Goal: Task Accomplishment & Management: Manage account settings

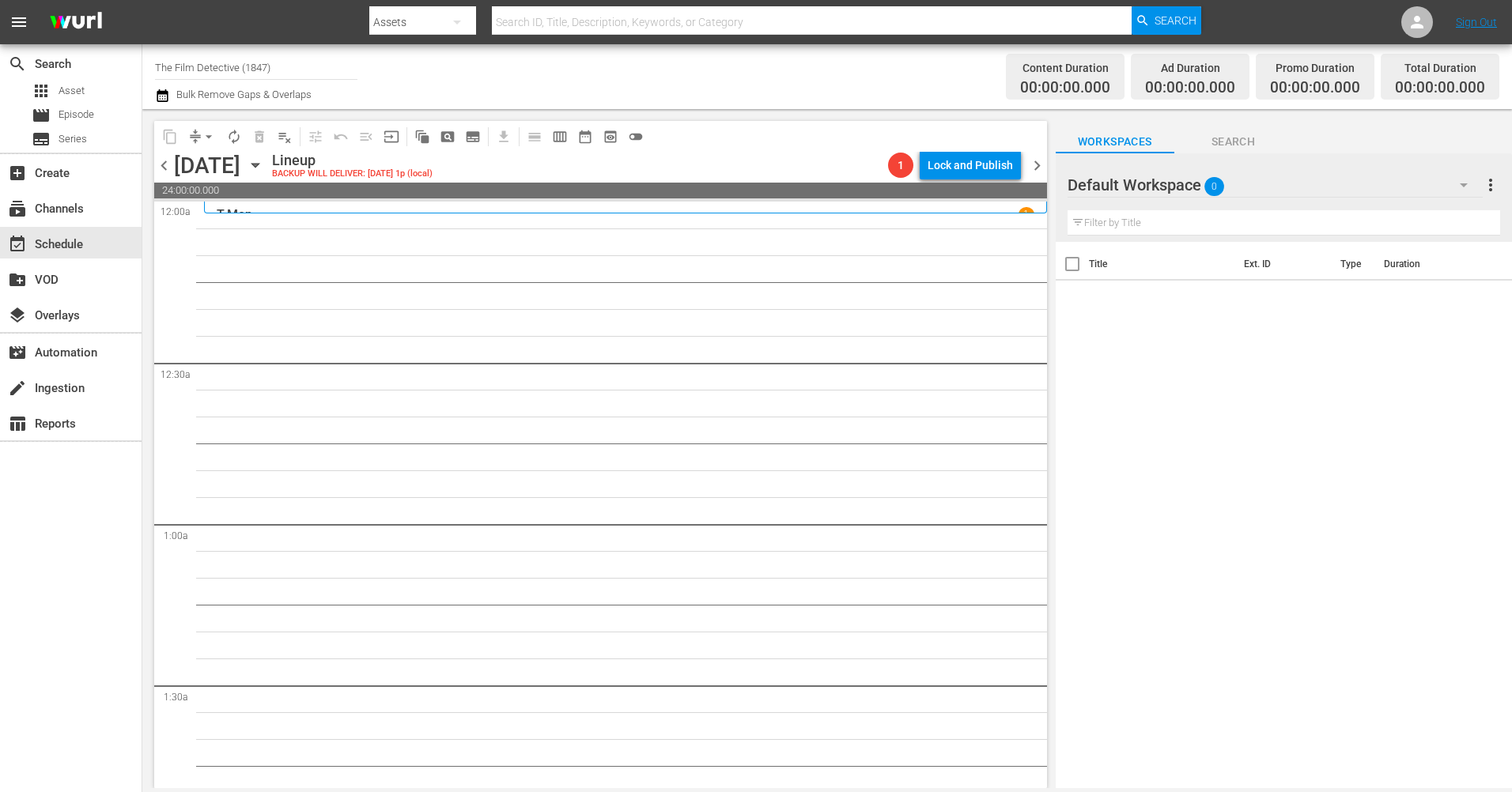
click at [547, 26] on input "text" at bounding box center [810, 22] width 639 height 38
type input "Historian"
click at [460, 16] on icon "button" at bounding box center [457, 22] width 19 height 19
click at [436, 64] on div "Channels" at bounding box center [420, 66] width 64 height 25
click at [1163, 15] on span "Search" at bounding box center [1175, 21] width 42 height 28
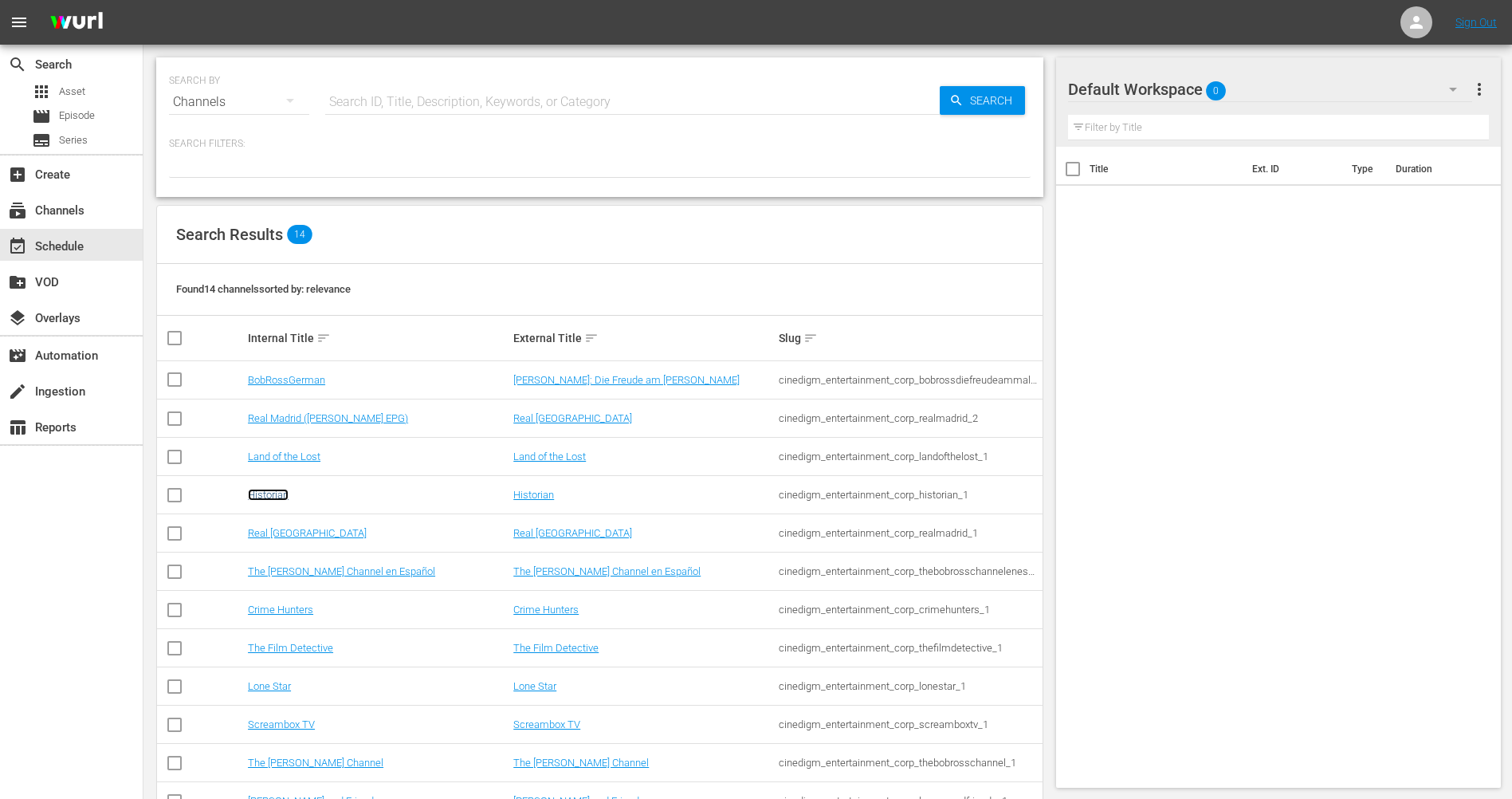
click at [277, 496] on link "Historian" at bounding box center [268, 495] width 41 height 12
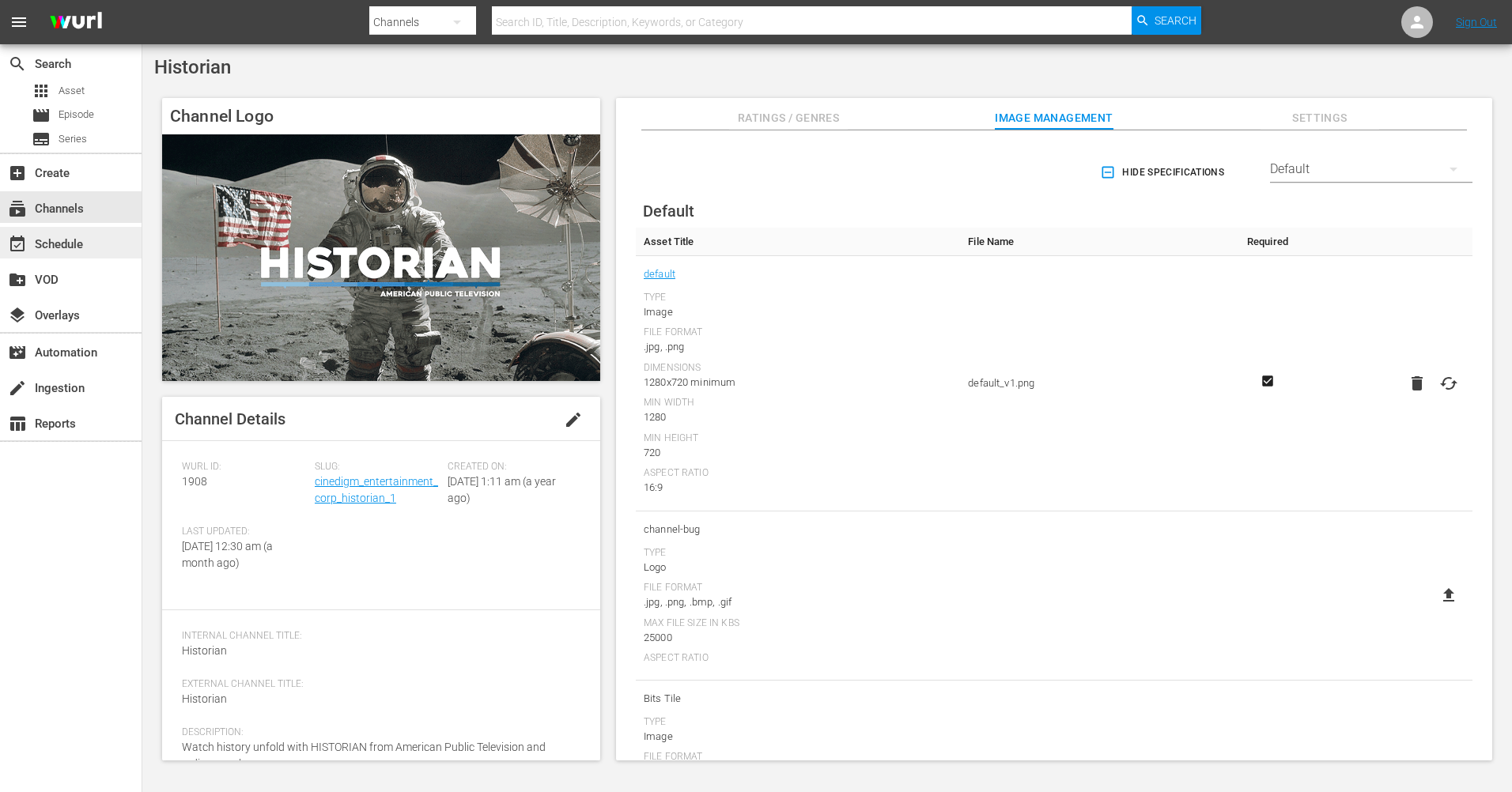
click at [50, 240] on div "event_available Schedule" at bounding box center [44, 241] width 89 height 14
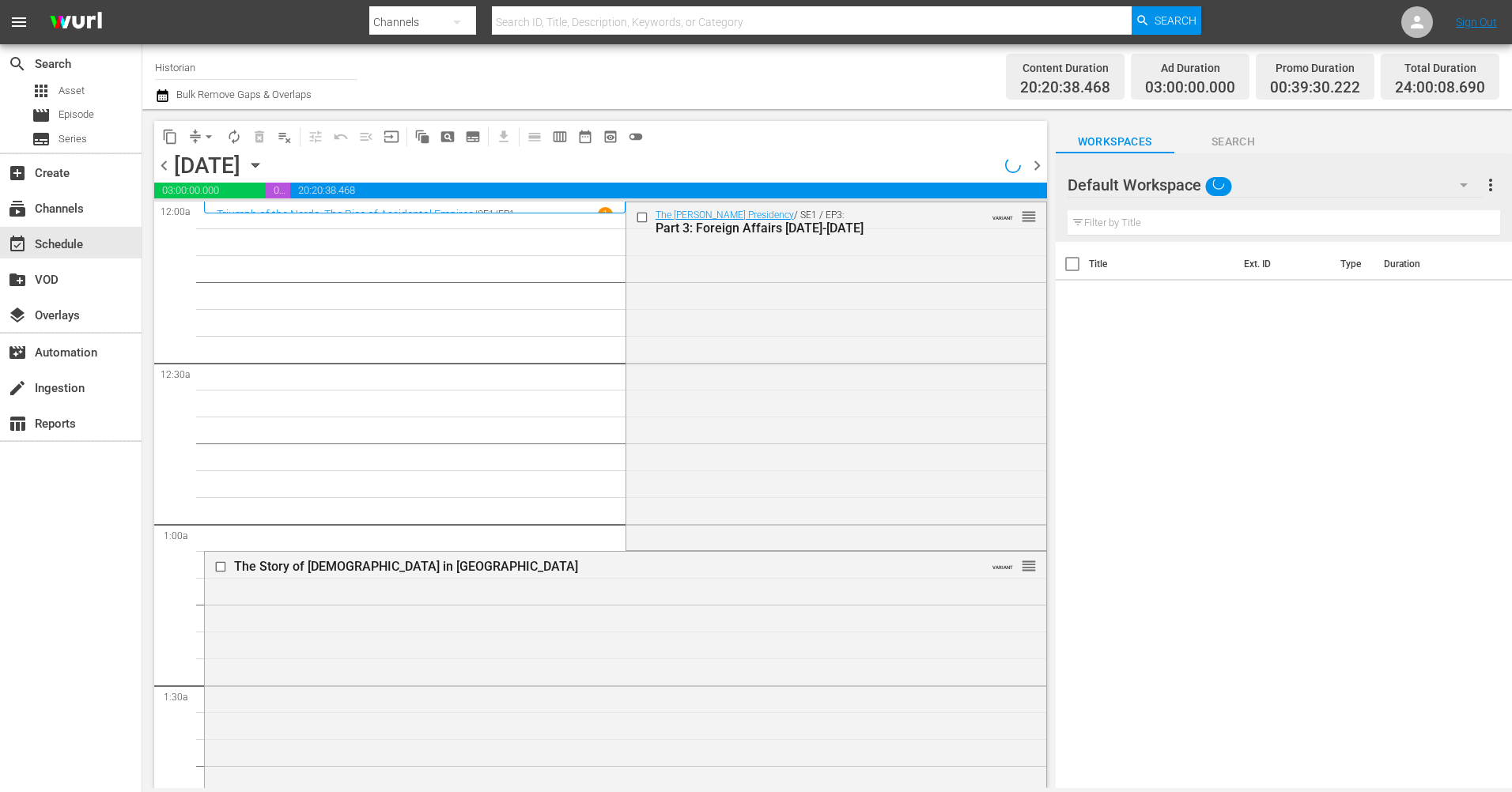
click at [259, 163] on icon "button" at bounding box center [255, 165] width 7 height 4
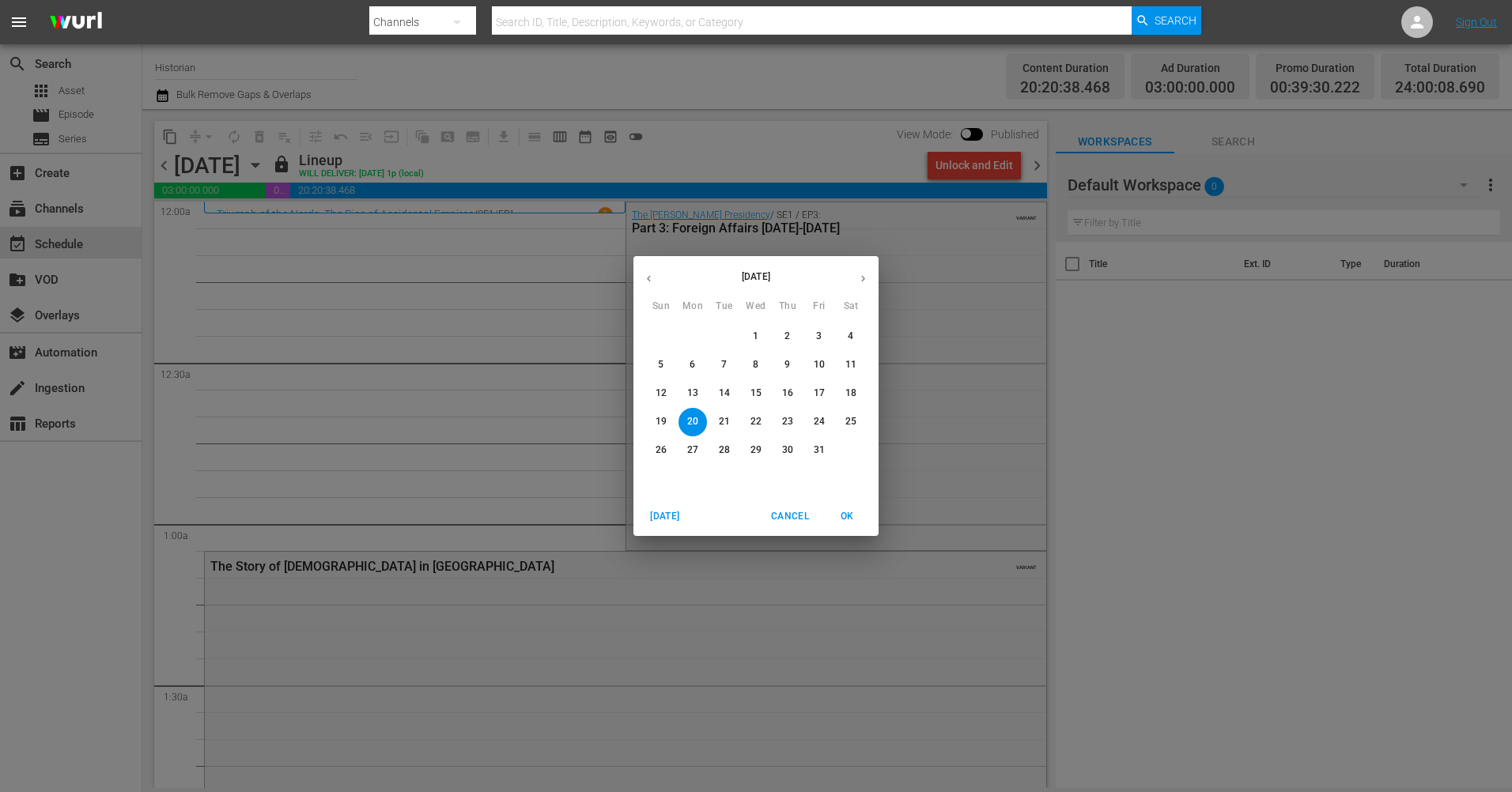
click at [727, 391] on p "14" at bounding box center [723, 393] width 11 height 13
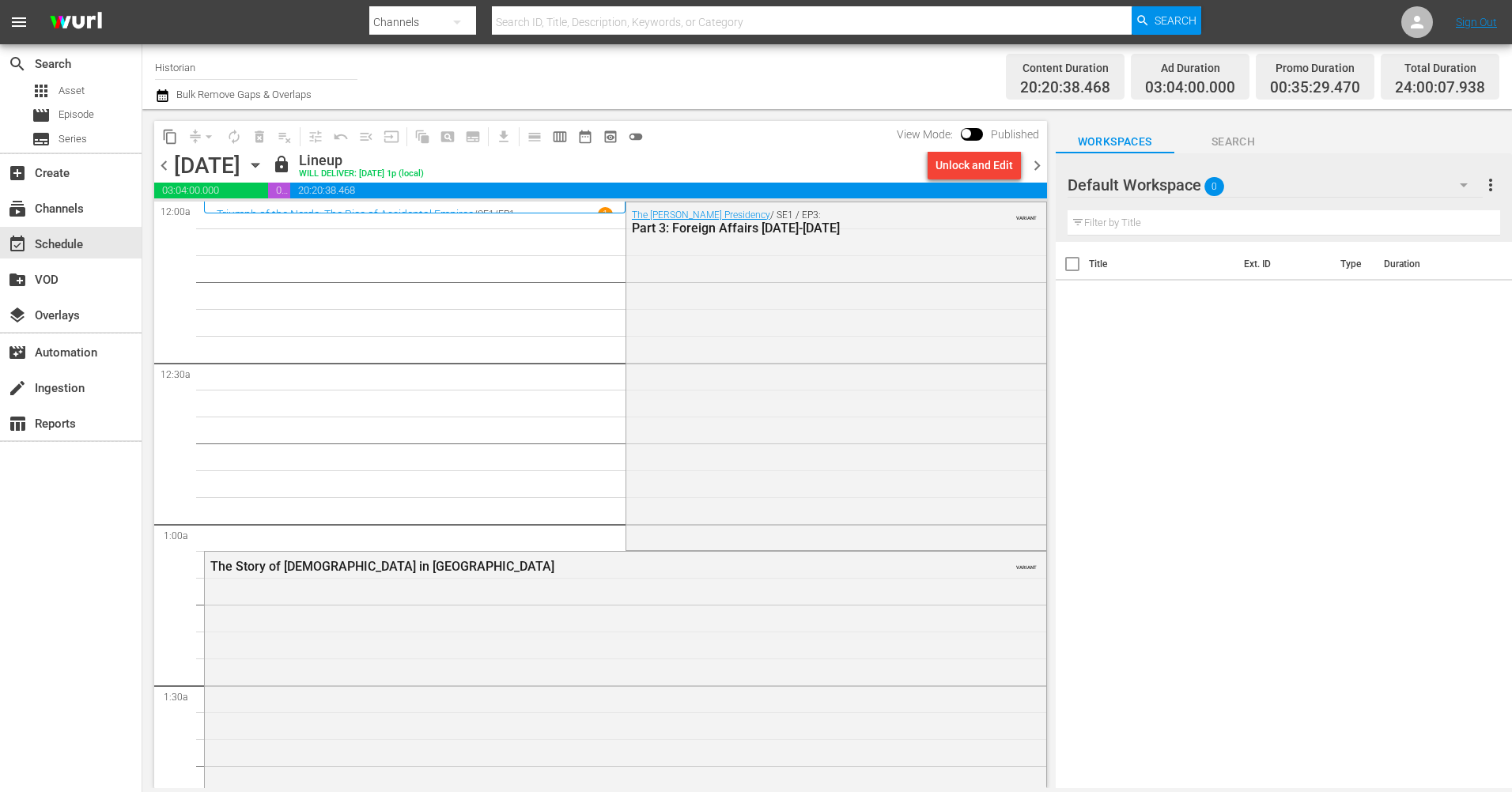
click at [739, 317] on div "The [PERSON_NAME] Presidency / SE1 / EP3: Part 3: Foreign Affairs [DATE]-[DATE]…" at bounding box center [836, 375] width 419 height 346
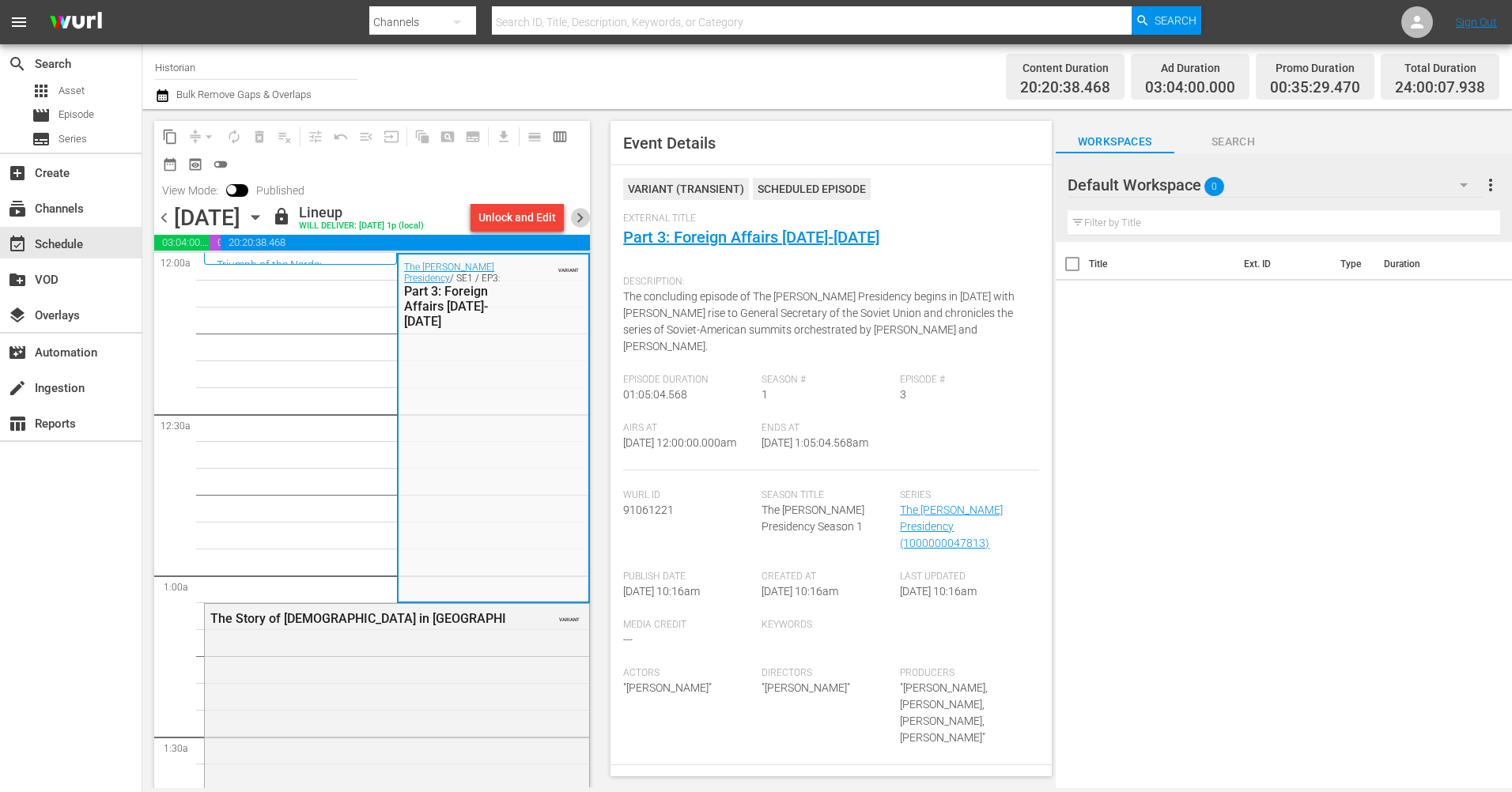
click at [580, 212] on span "chevron_right" at bounding box center [580, 218] width 20 height 20
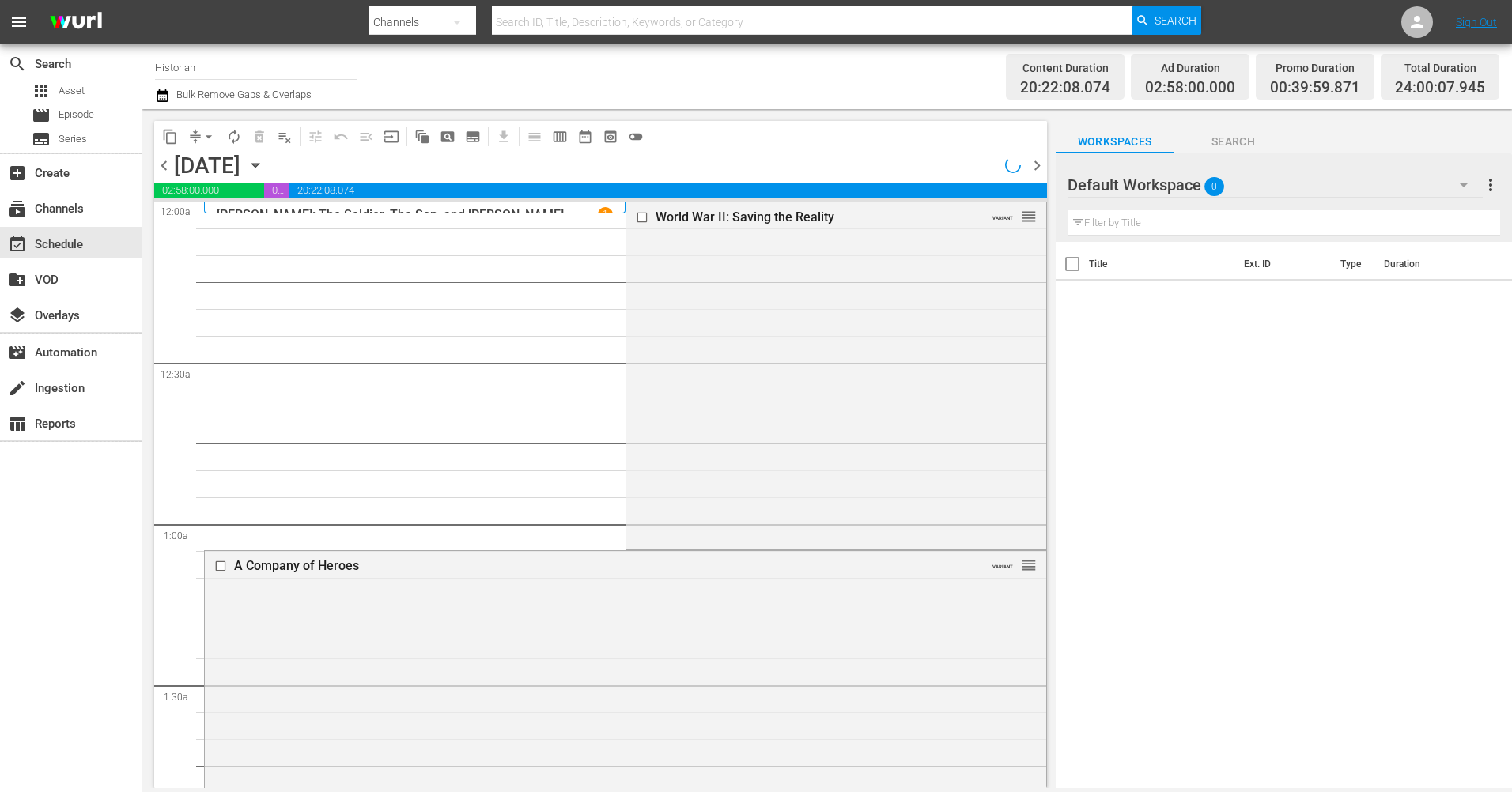
click at [162, 164] on span "chevron_left" at bounding box center [164, 166] width 20 height 20
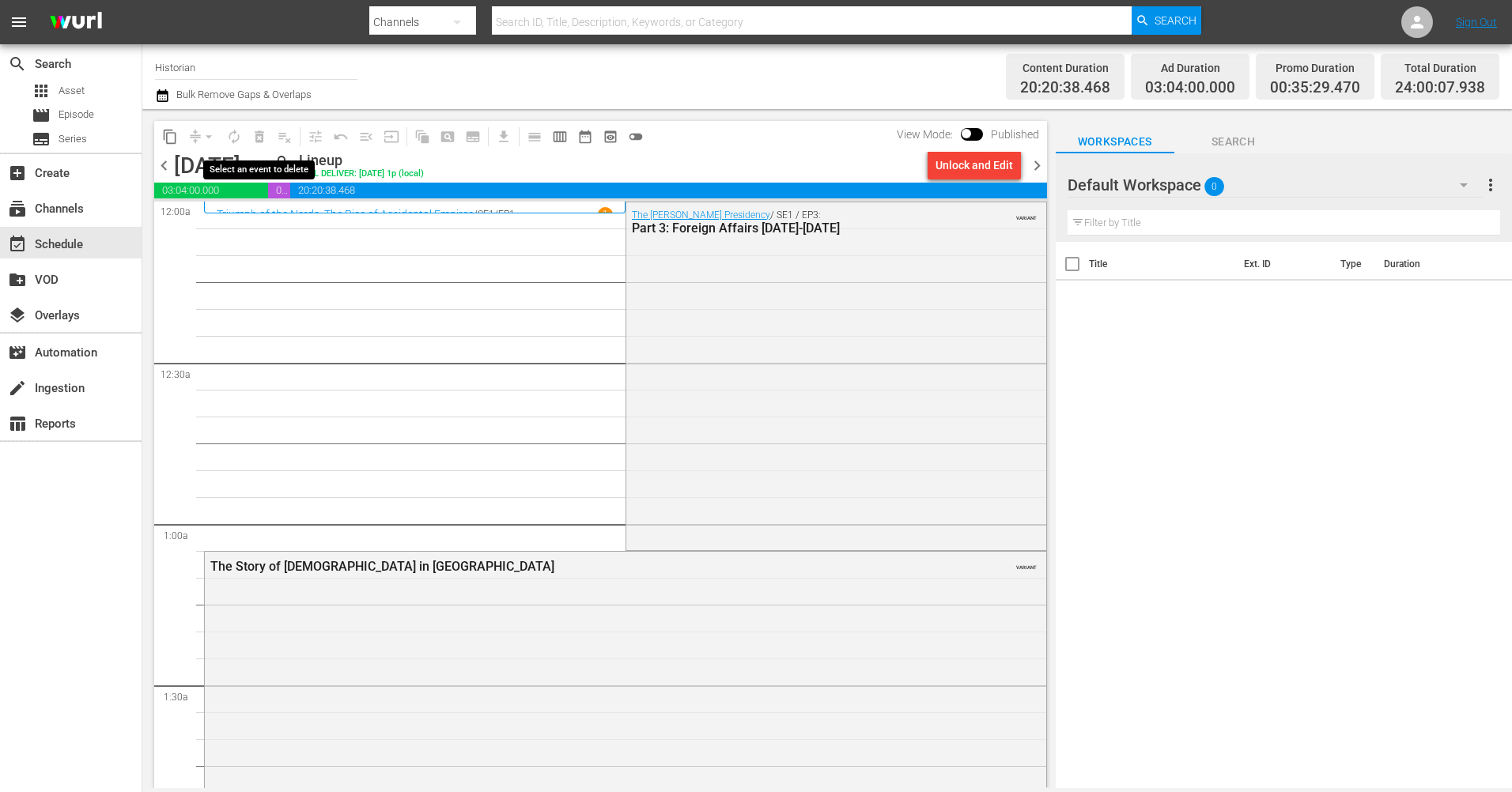
click at [256, 136] on span "delete_forever_outlined" at bounding box center [260, 136] width 25 height 25
click at [997, 158] on div "Unlock and Edit" at bounding box center [974, 165] width 78 height 28
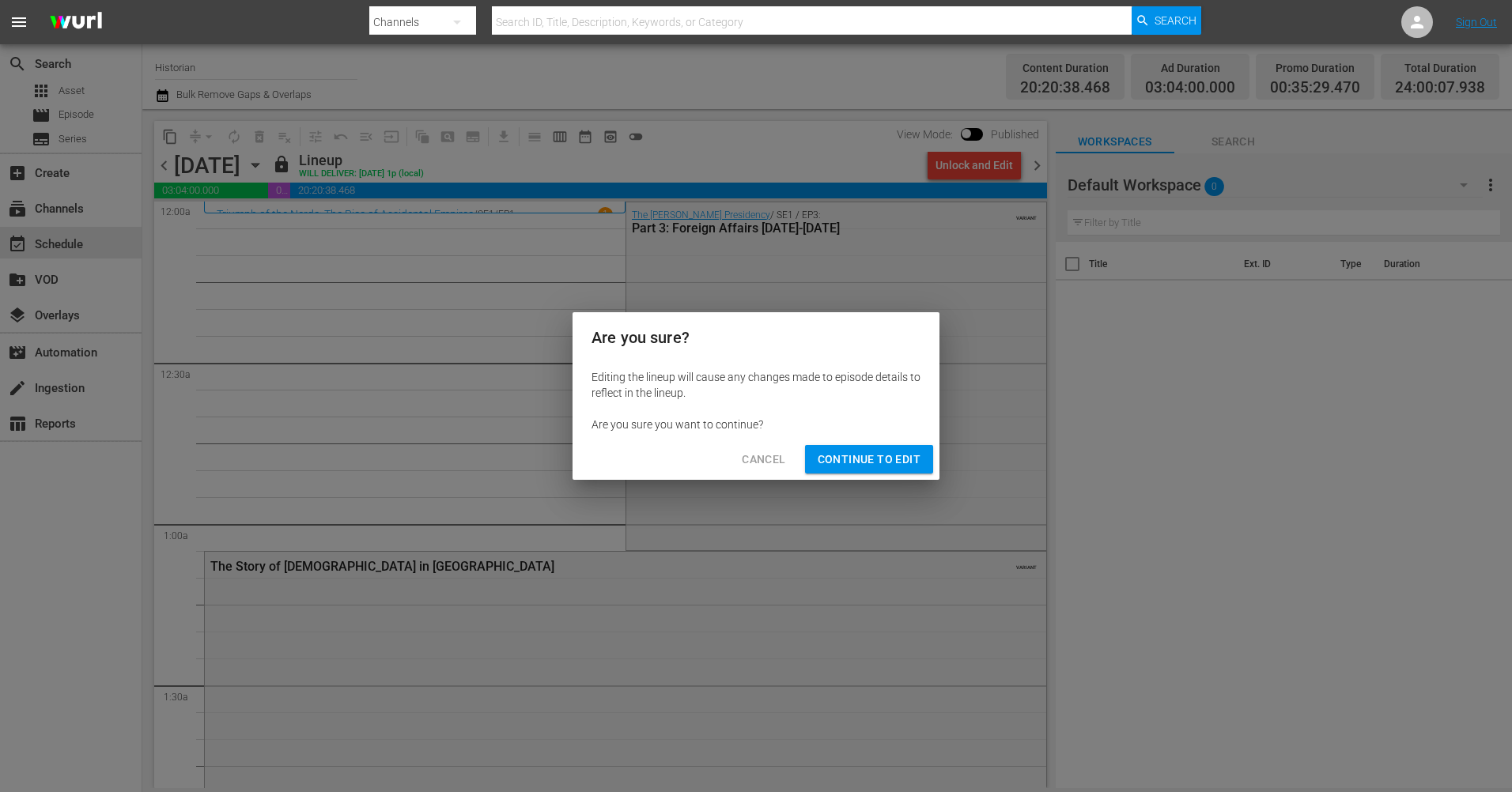
click at [848, 465] on span "Continue to Edit" at bounding box center [868, 460] width 103 height 20
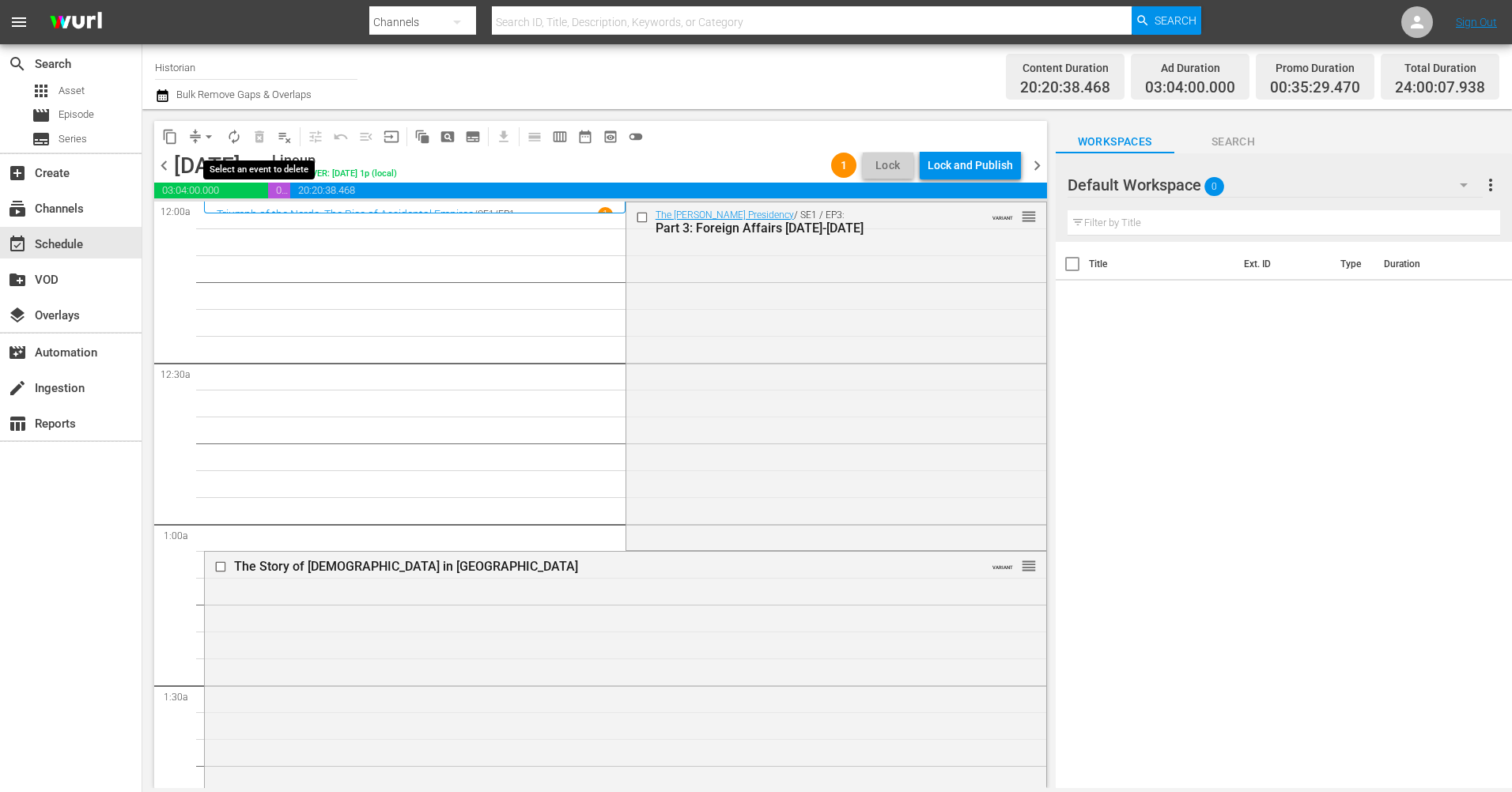
click at [257, 135] on span "delete_forever_outlined" at bounding box center [260, 136] width 25 height 25
click at [635, 220] on input "checkbox" at bounding box center [643, 217] width 17 height 13
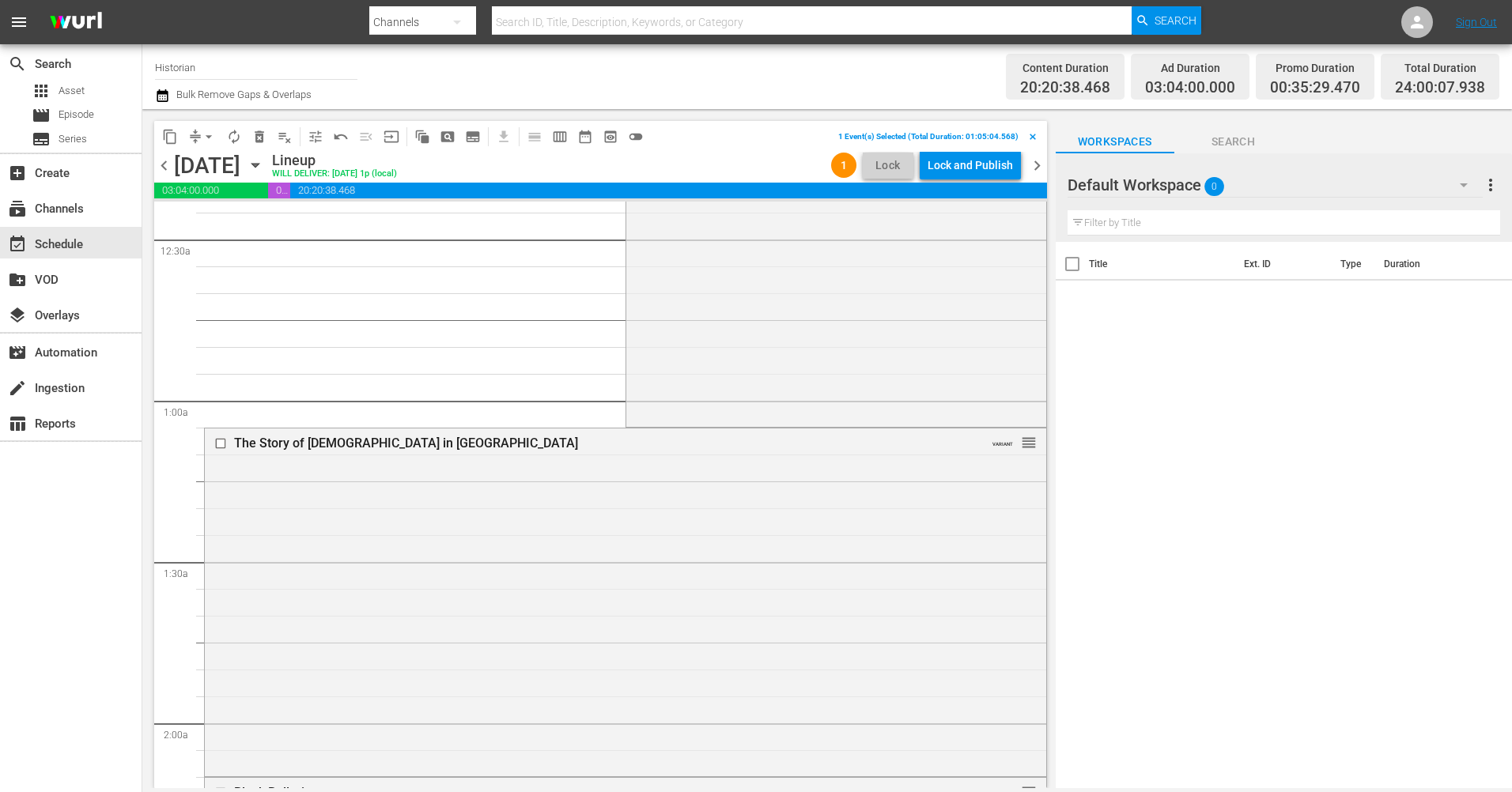
scroll to position [158, 0]
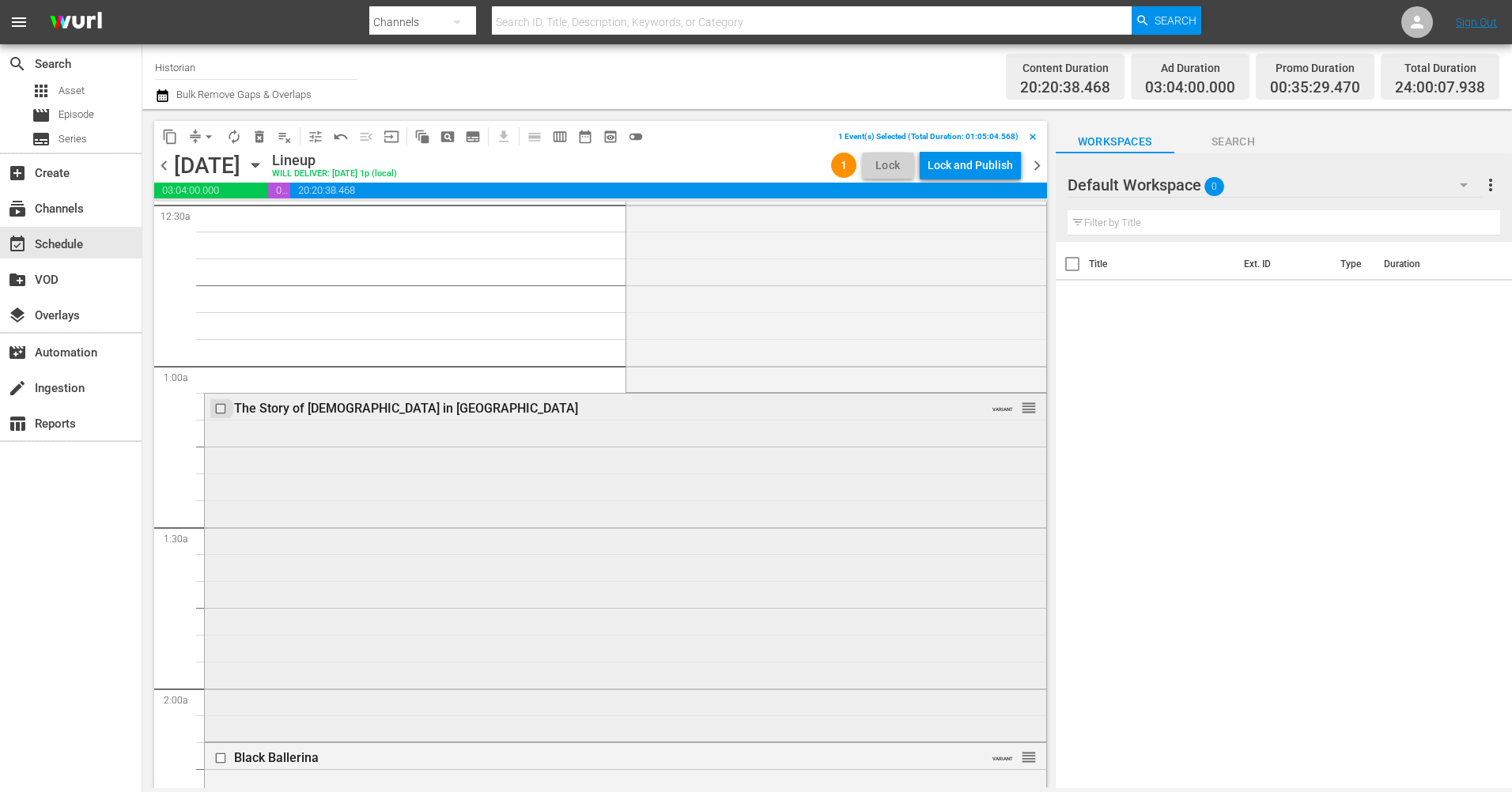
click at [218, 407] on input "checkbox" at bounding box center [223, 409] width 17 height 13
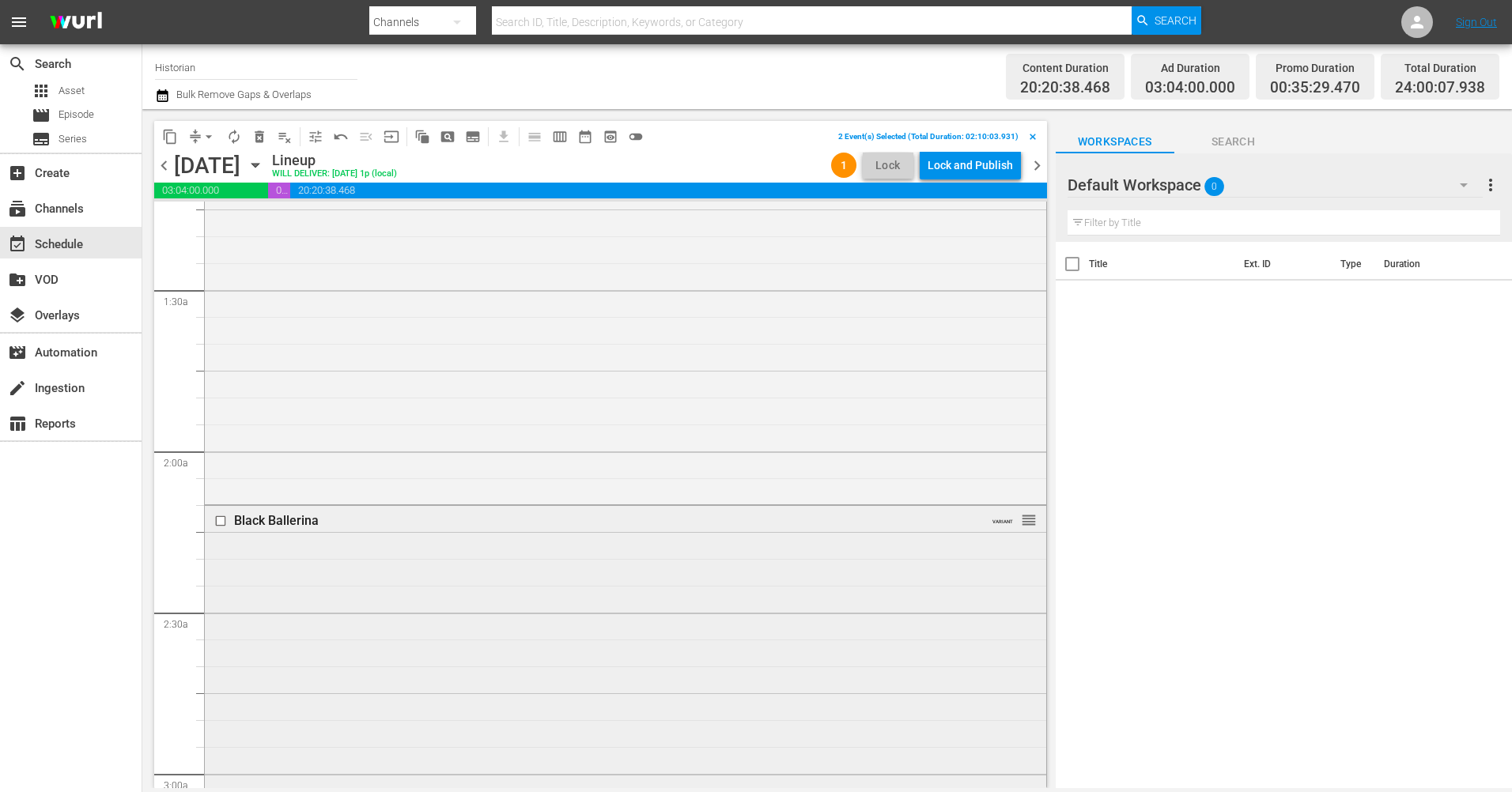
click at [220, 517] on input "checkbox" at bounding box center [223, 521] width 17 height 13
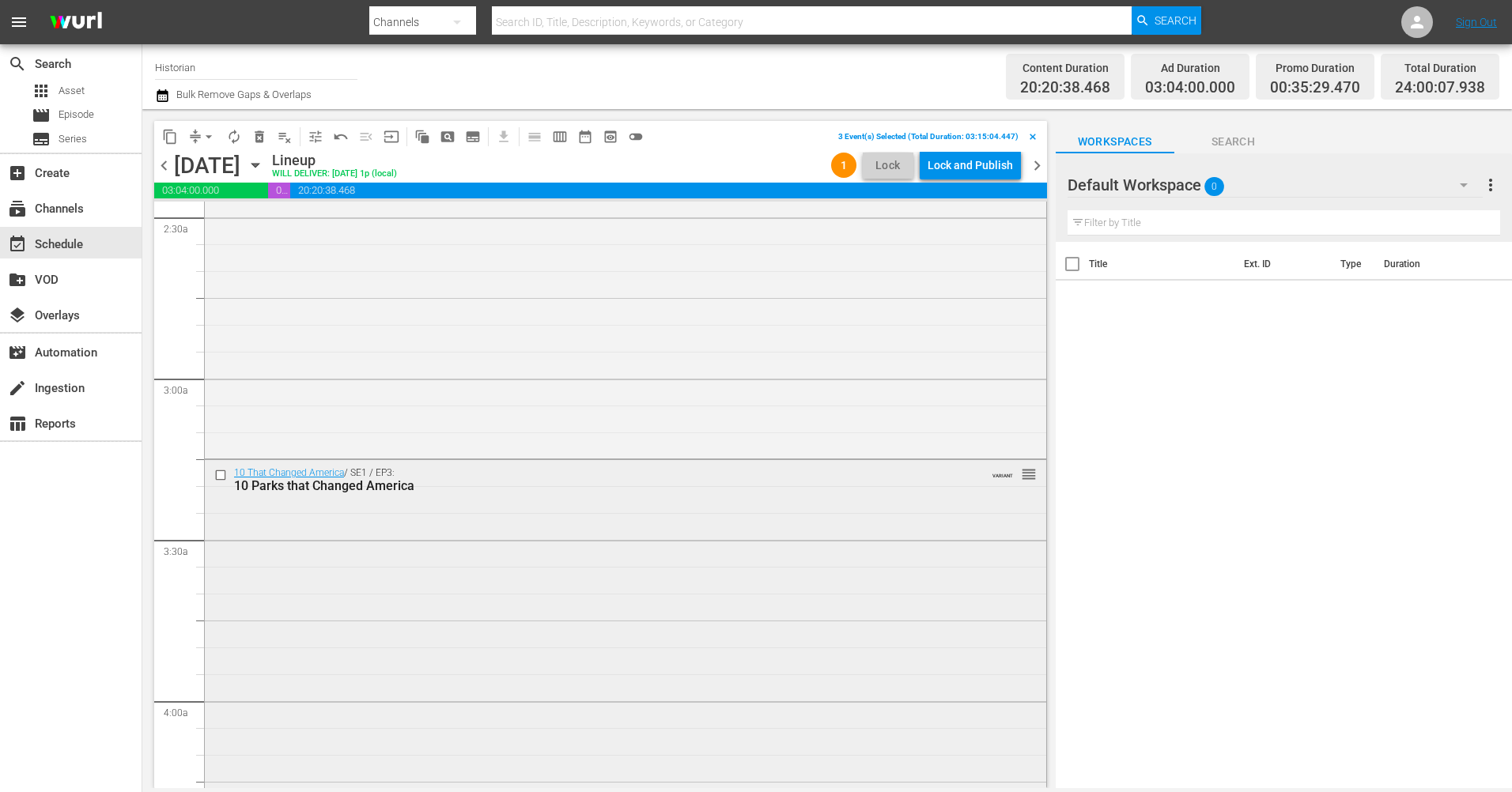
click at [219, 472] on input "checkbox" at bounding box center [223, 476] width 17 height 13
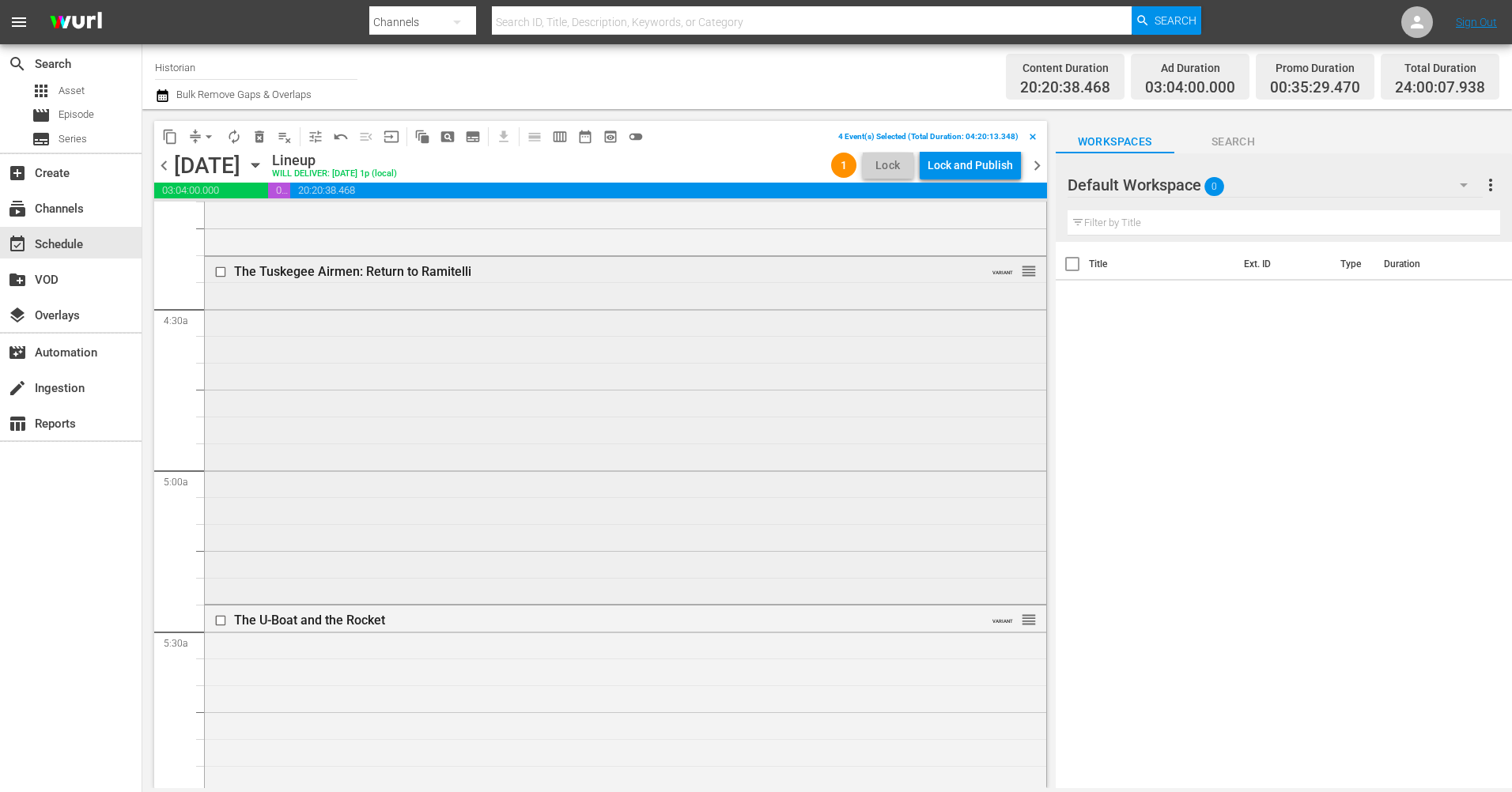
click at [222, 277] on input "checkbox" at bounding box center [223, 272] width 17 height 13
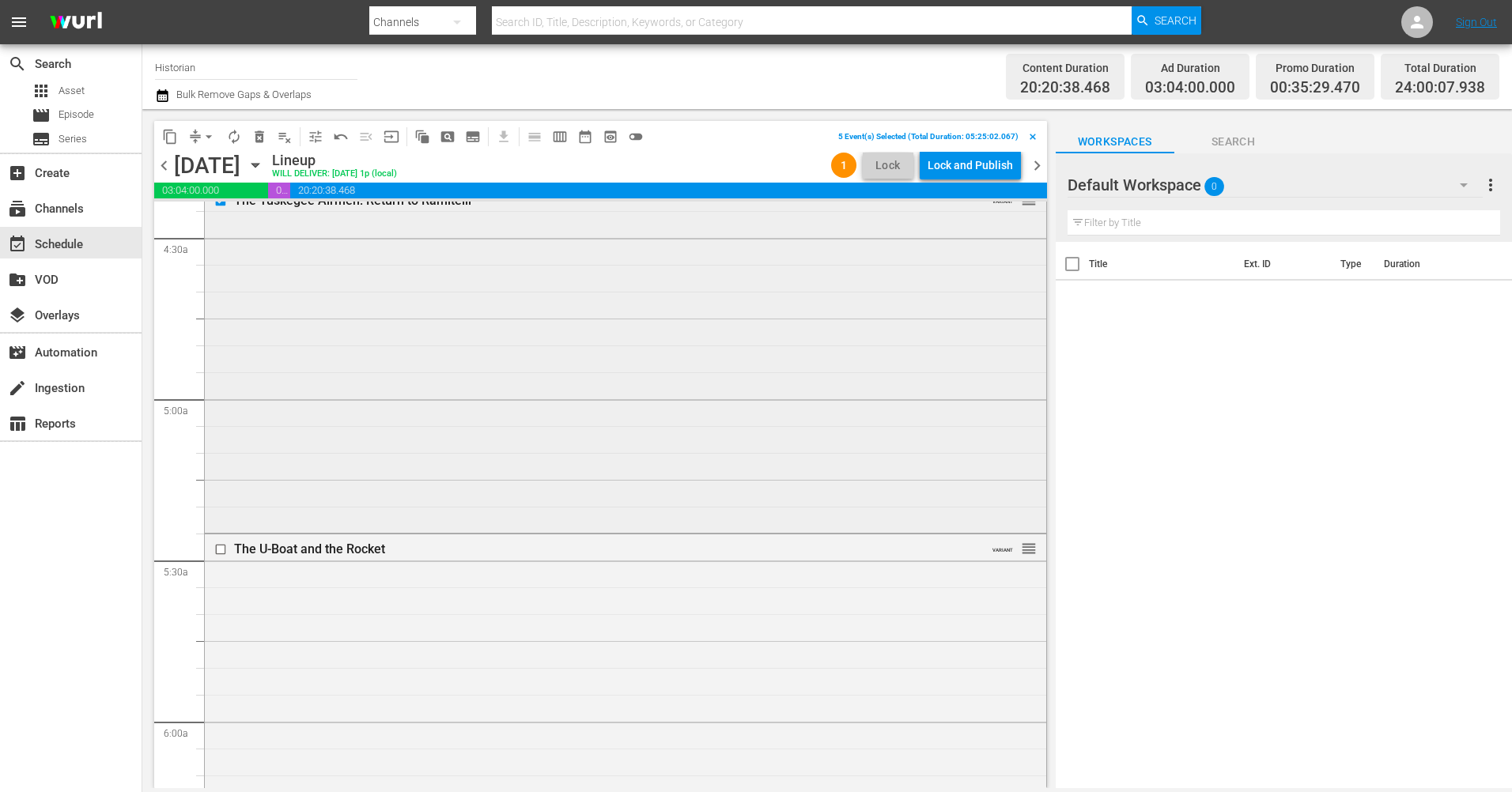
scroll to position [1660, 0]
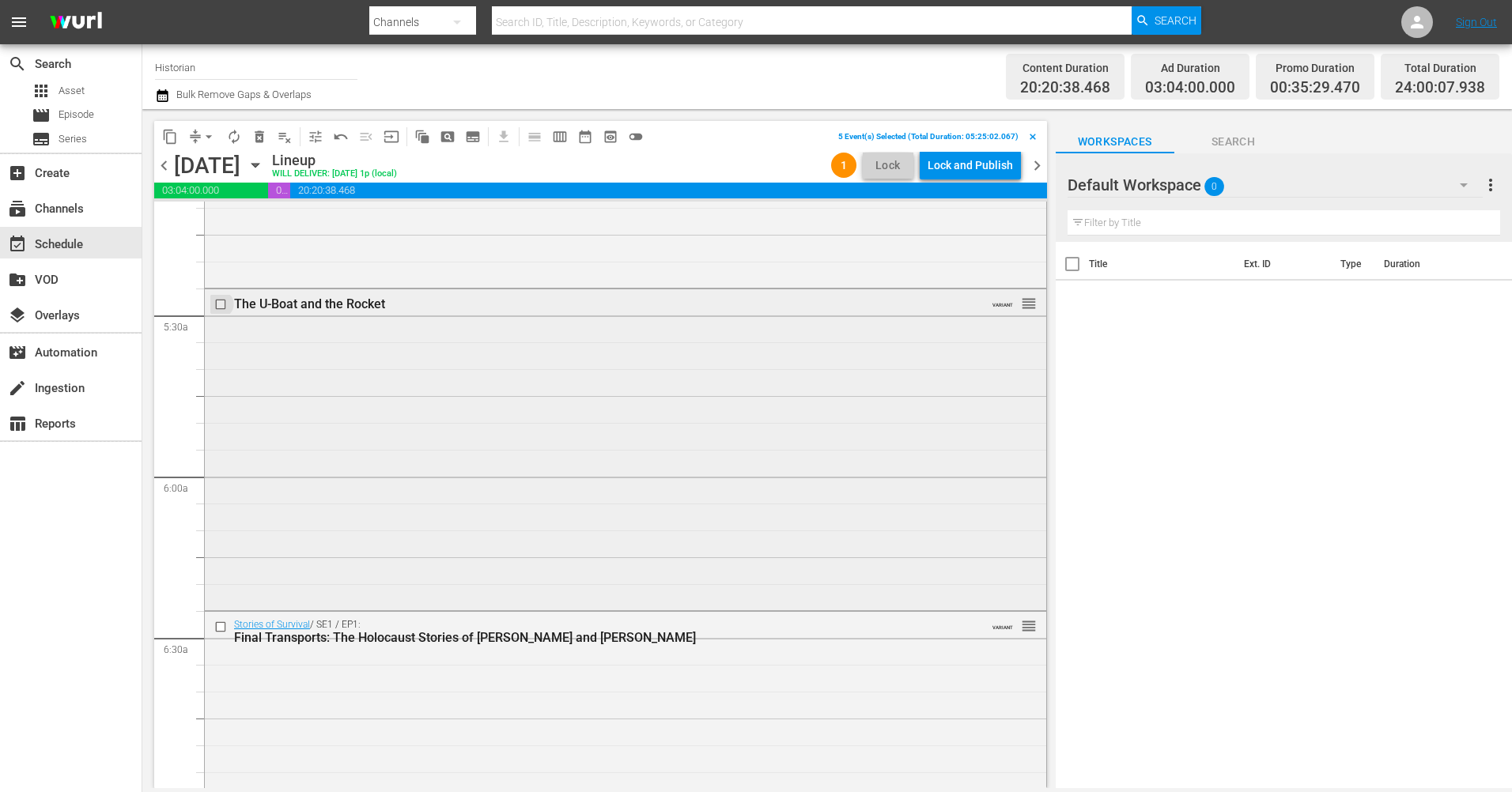
click at [221, 300] on input "checkbox" at bounding box center [223, 304] width 17 height 13
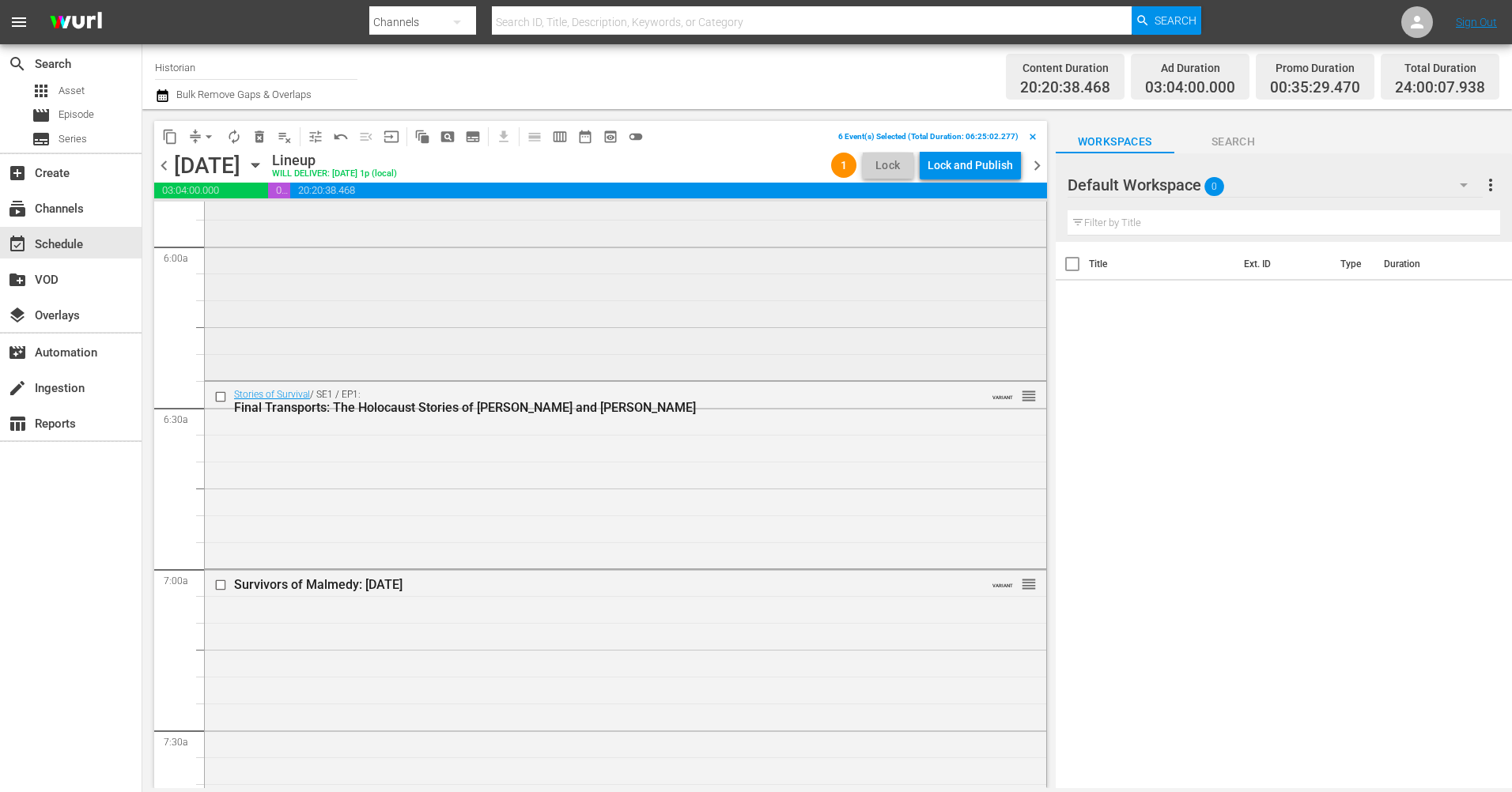
scroll to position [1977, 0]
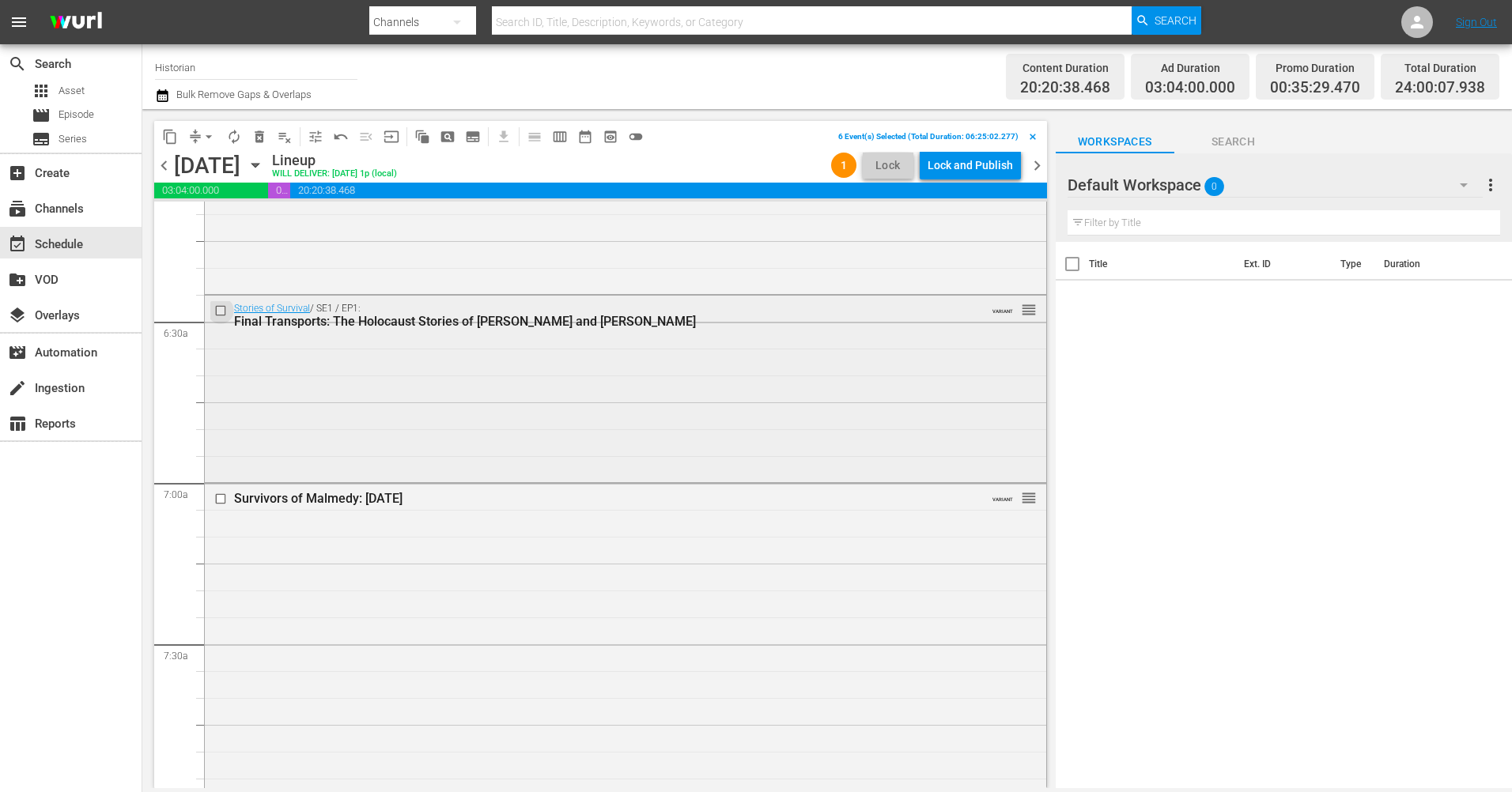
click at [220, 315] on input "checkbox" at bounding box center [223, 311] width 17 height 13
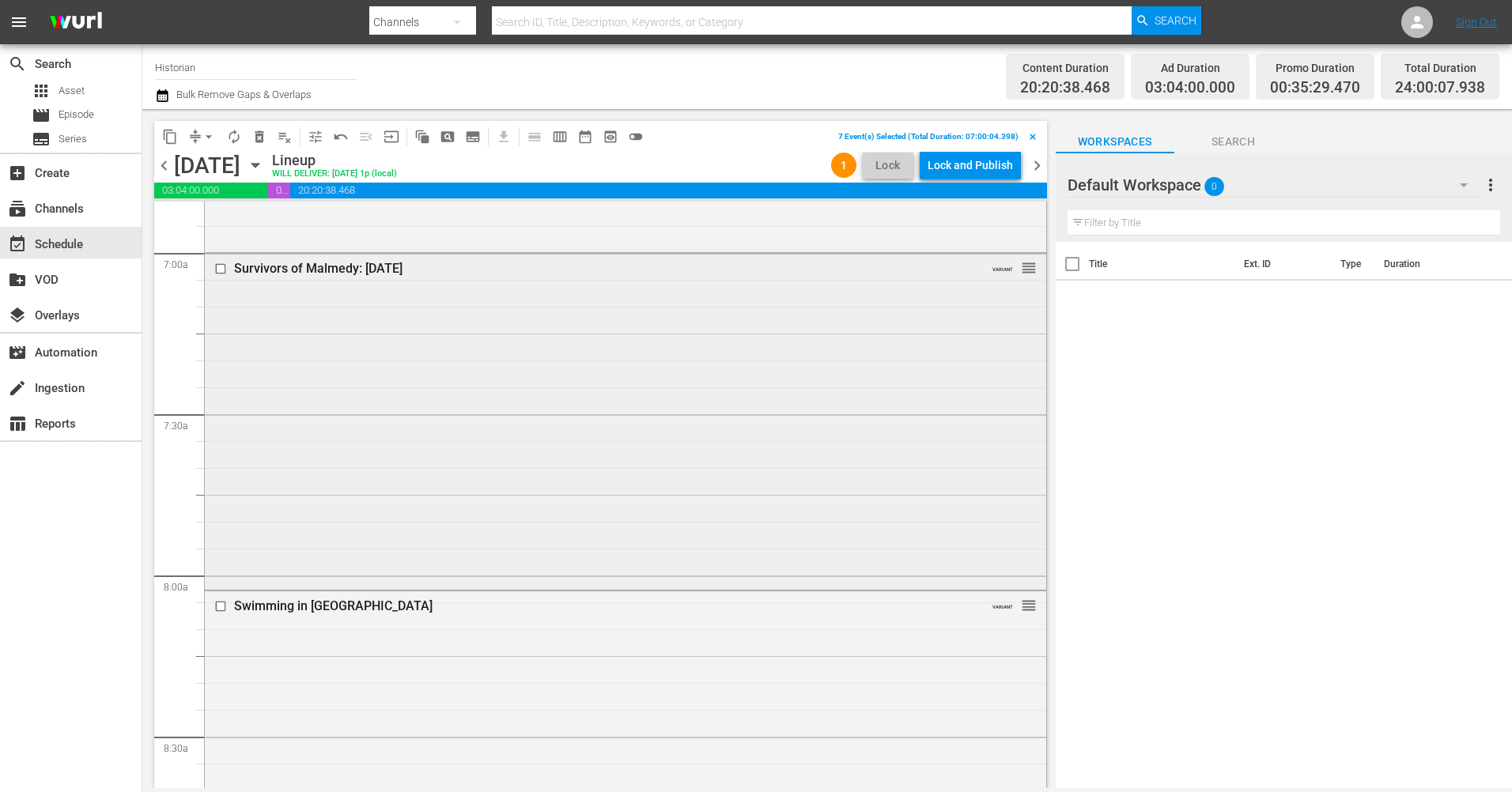
scroll to position [2214, 0]
click at [224, 260] on input "checkbox" at bounding box center [223, 262] width 17 height 13
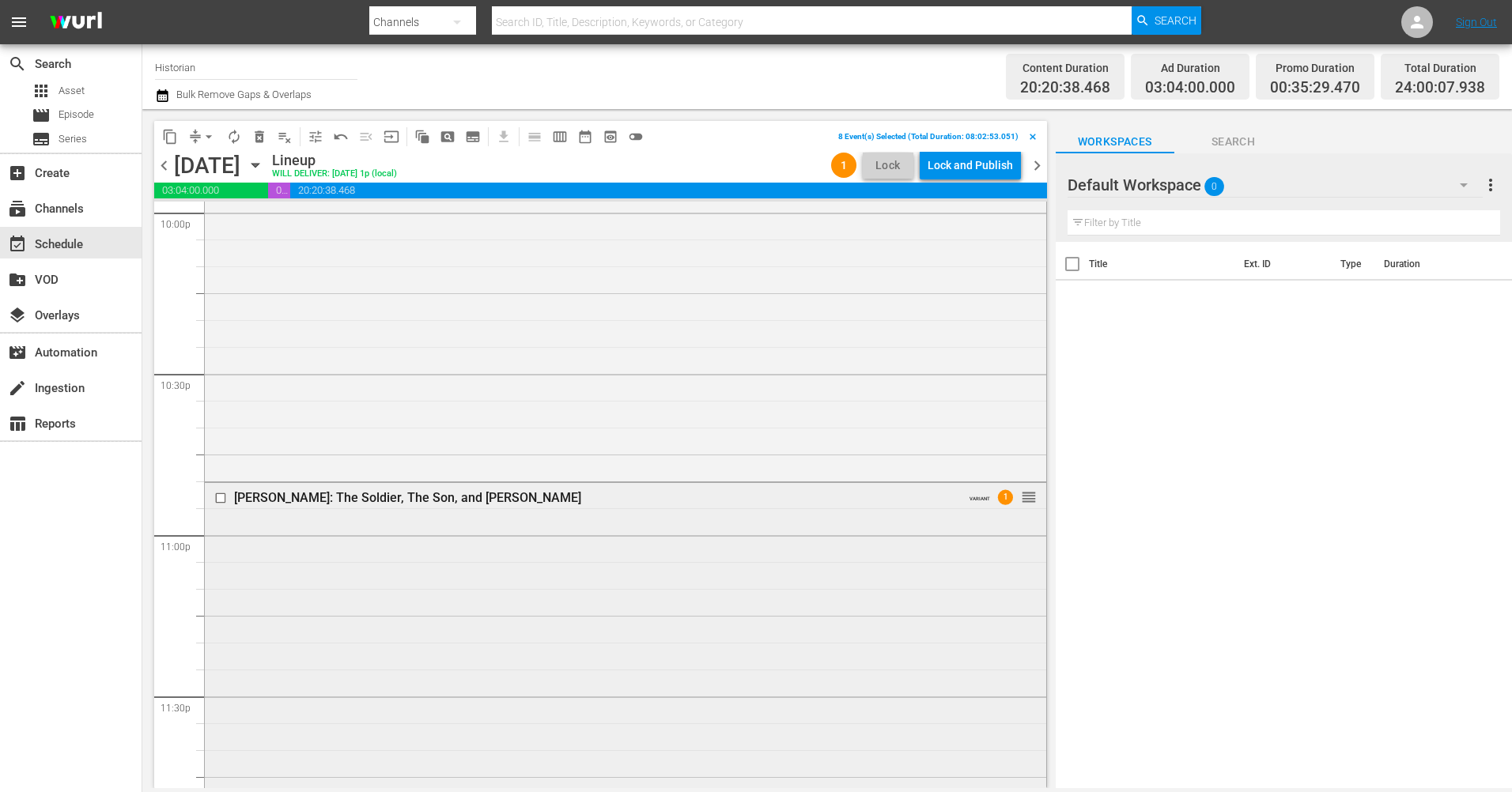
scroll to position [7156, 0]
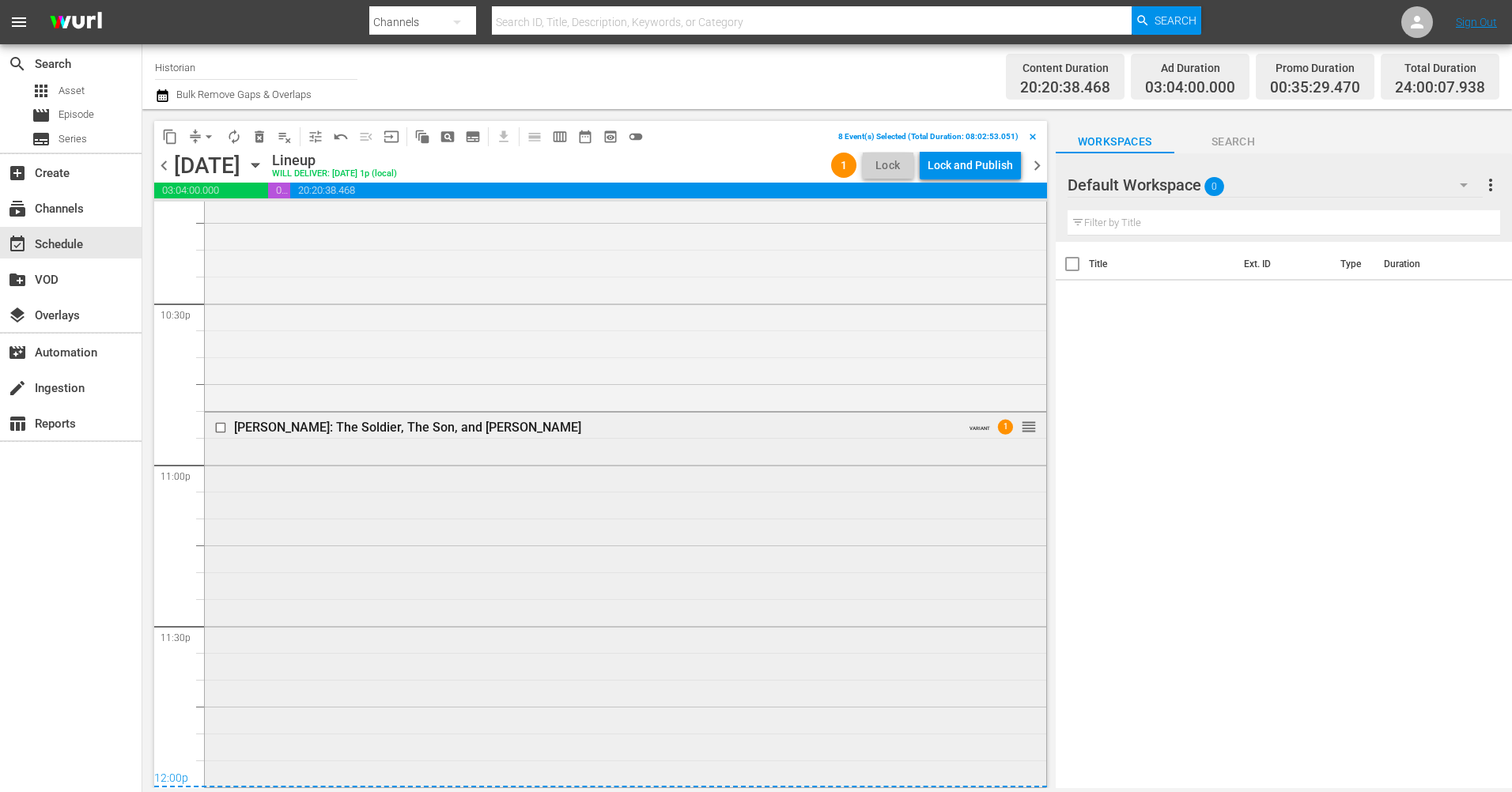
click at [219, 427] on input "checkbox" at bounding box center [223, 427] width 17 height 13
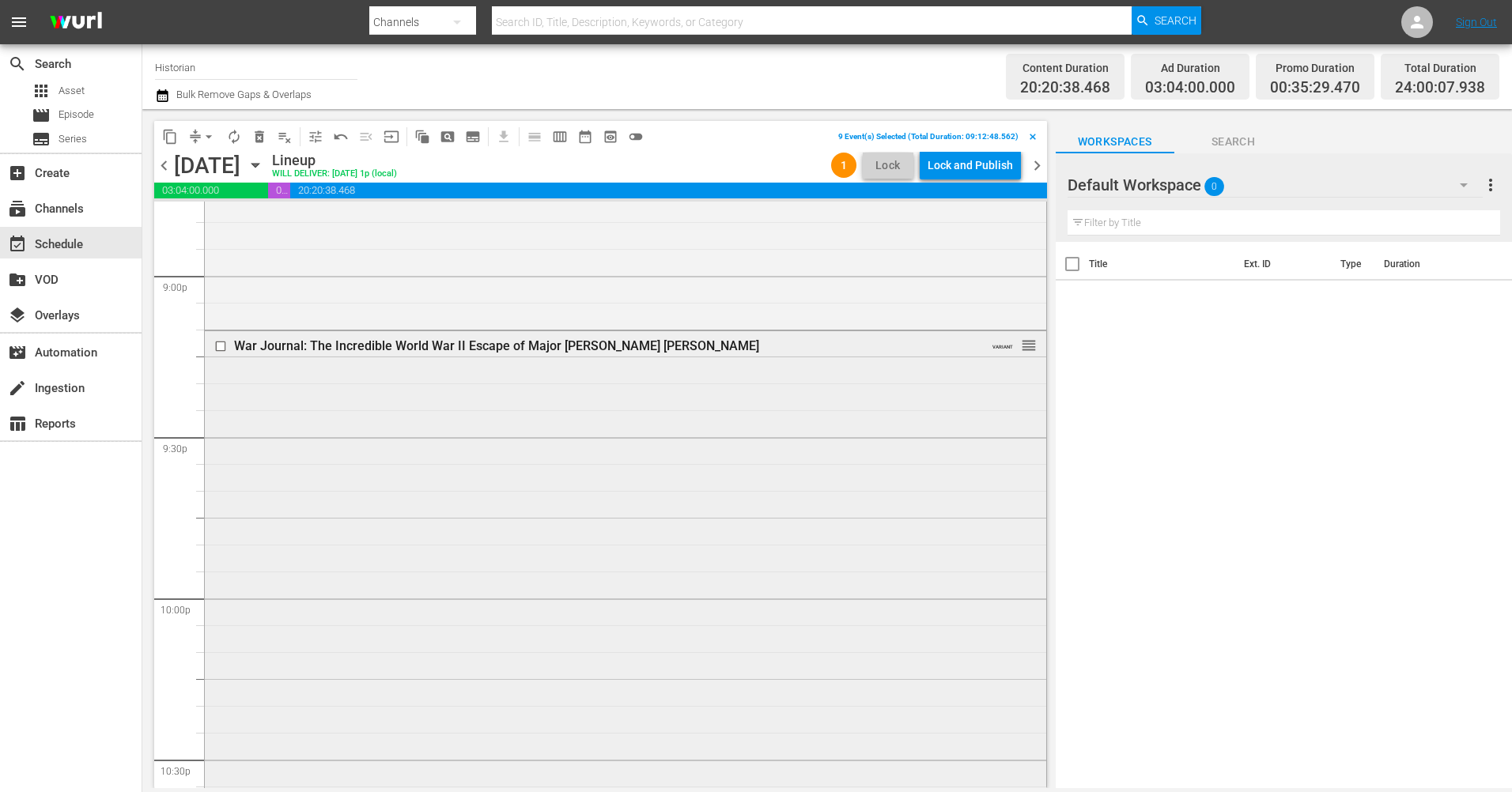
scroll to position [6682, 0]
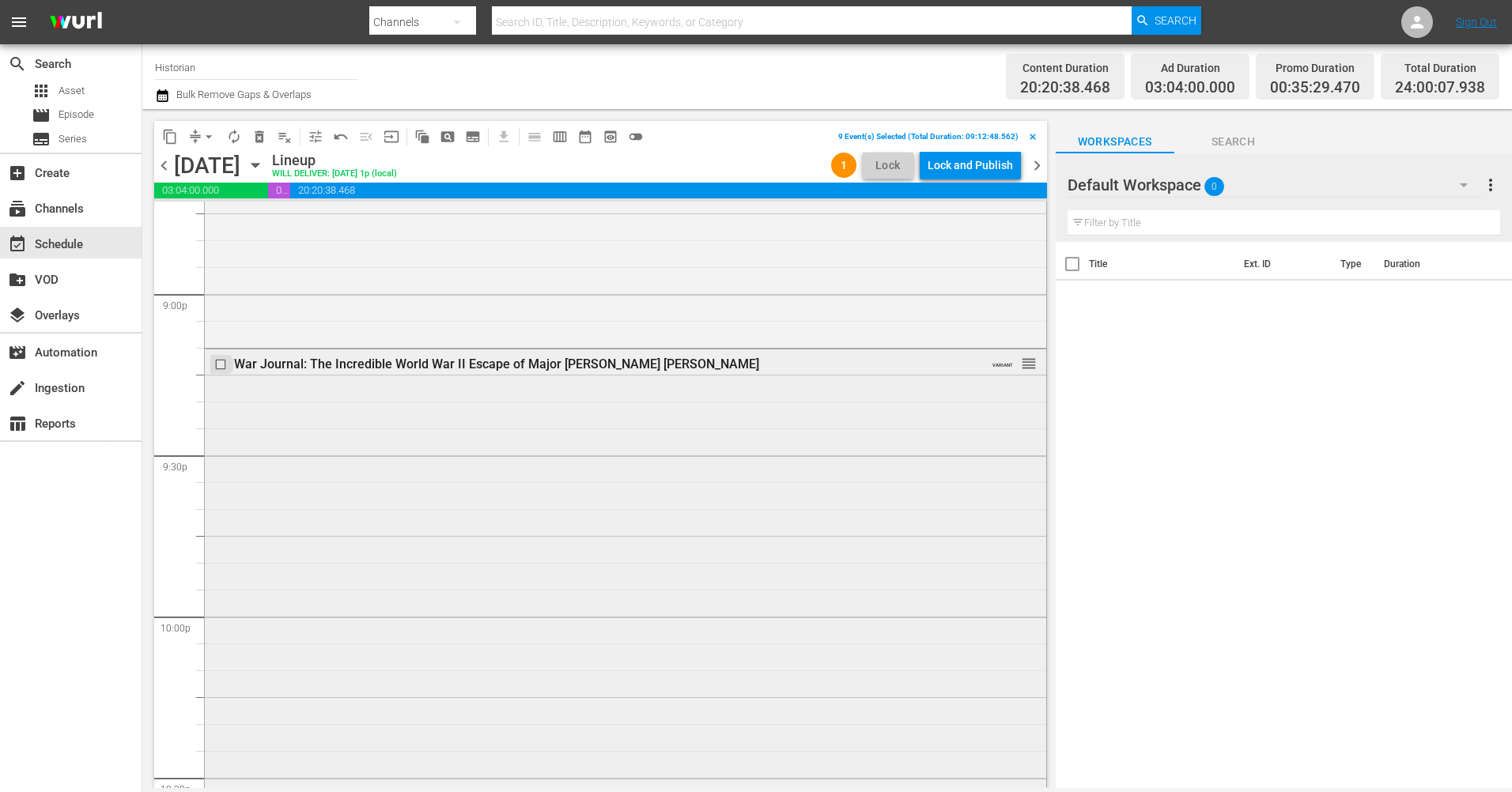
click at [216, 362] on input "checkbox" at bounding box center [223, 365] width 17 height 13
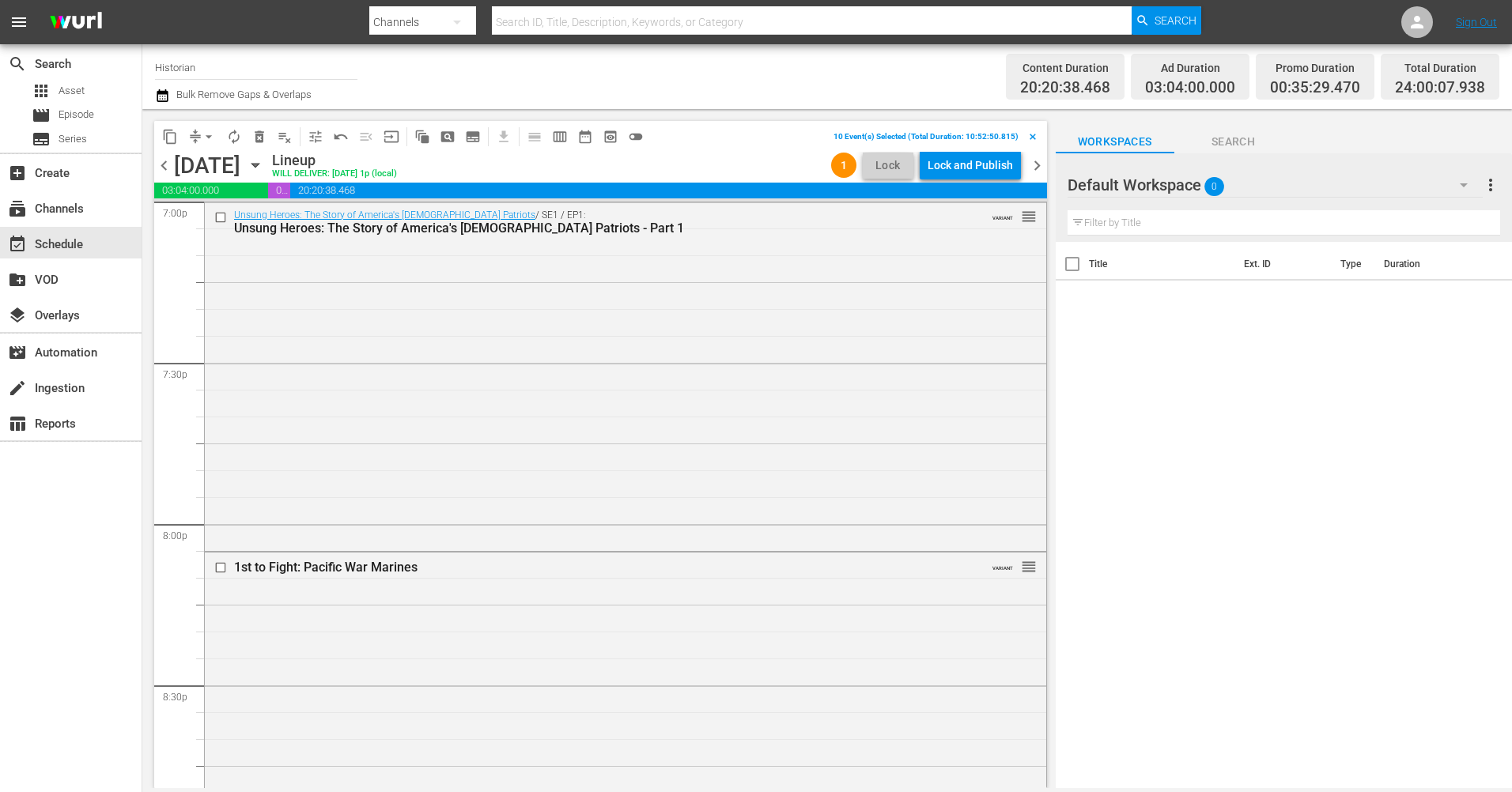
scroll to position [6128, 0]
click at [219, 568] on input "checkbox" at bounding box center [223, 568] width 17 height 13
click at [220, 217] on input "checkbox" at bounding box center [223, 219] width 17 height 13
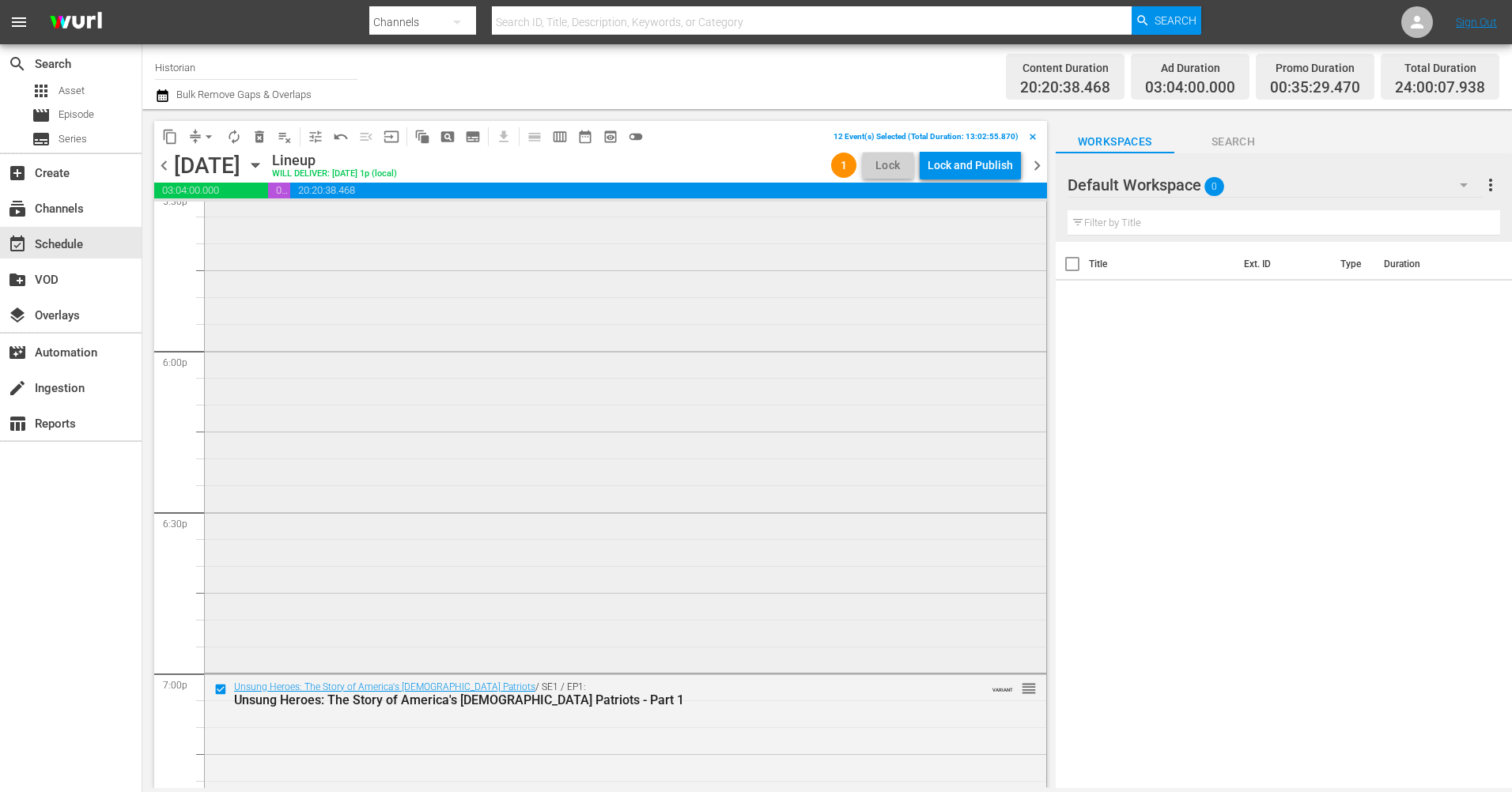
scroll to position [5654, 0]
click at [257, 139] on span "delete_forever_outlined" at bounding box center [259, 136] width 16 height 16
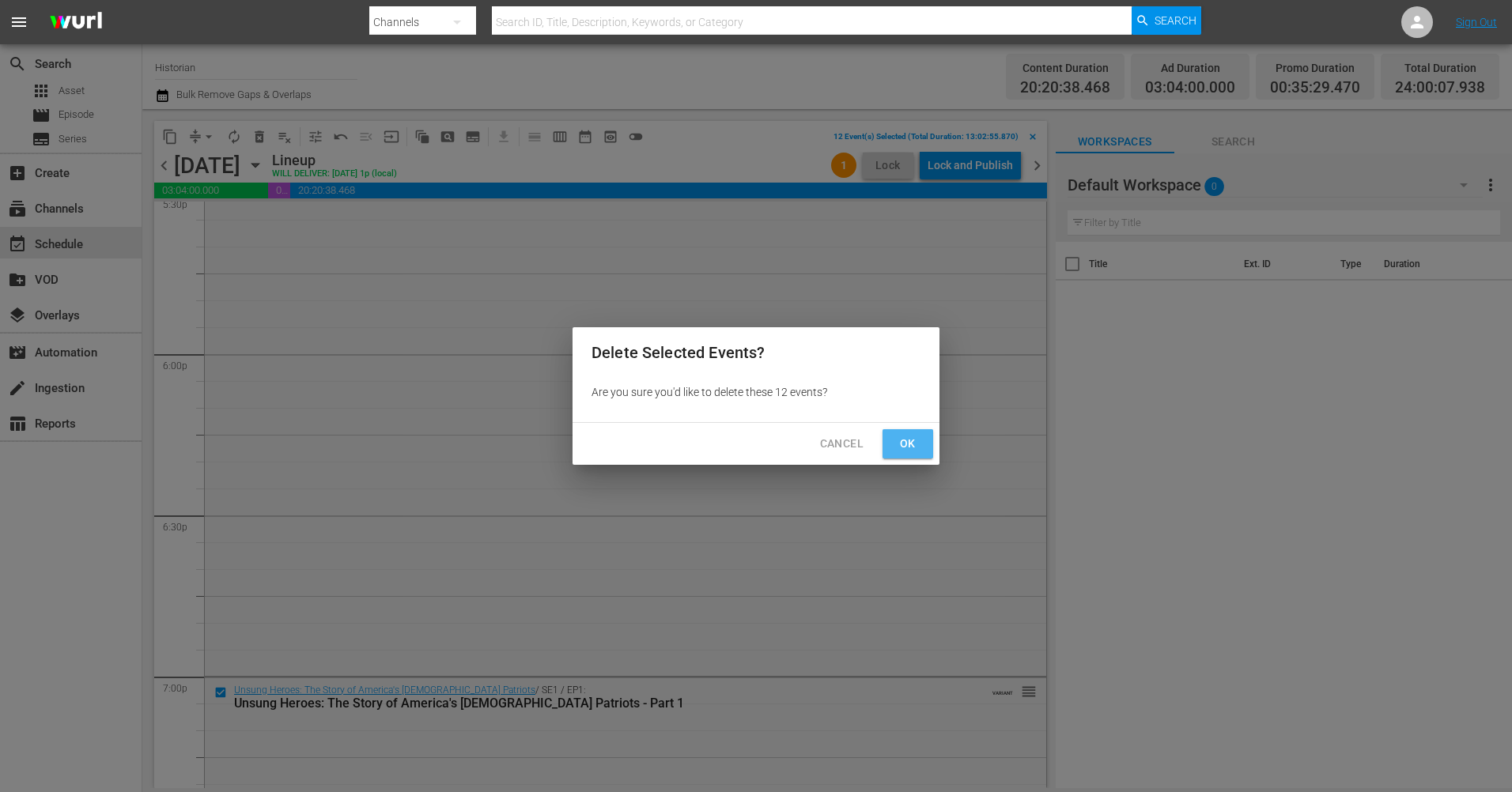
click at [897, 449] on span "Ok" at bounding box center [908, 444] width 25 height 20
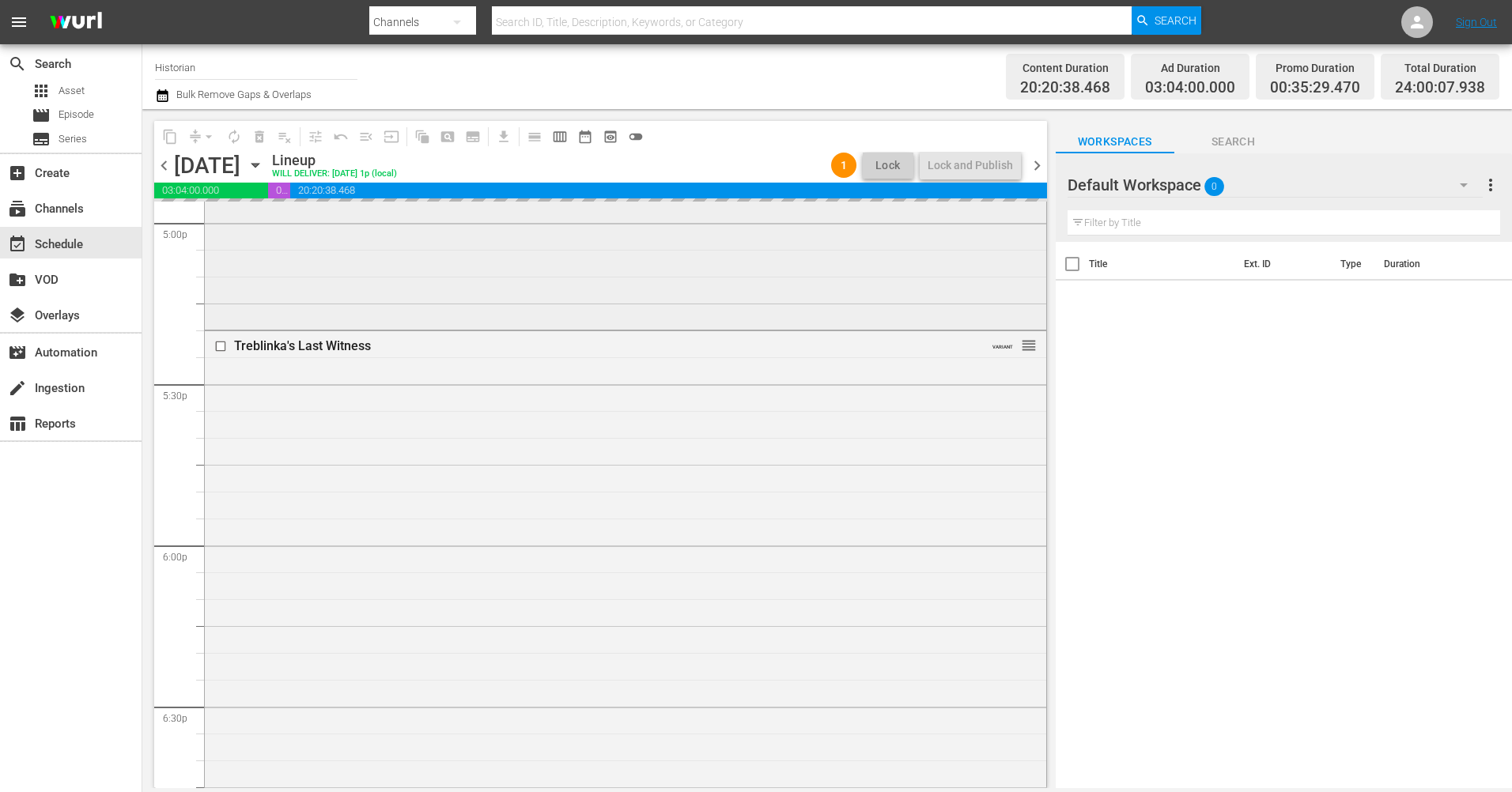
scroll to position [5417, 0]
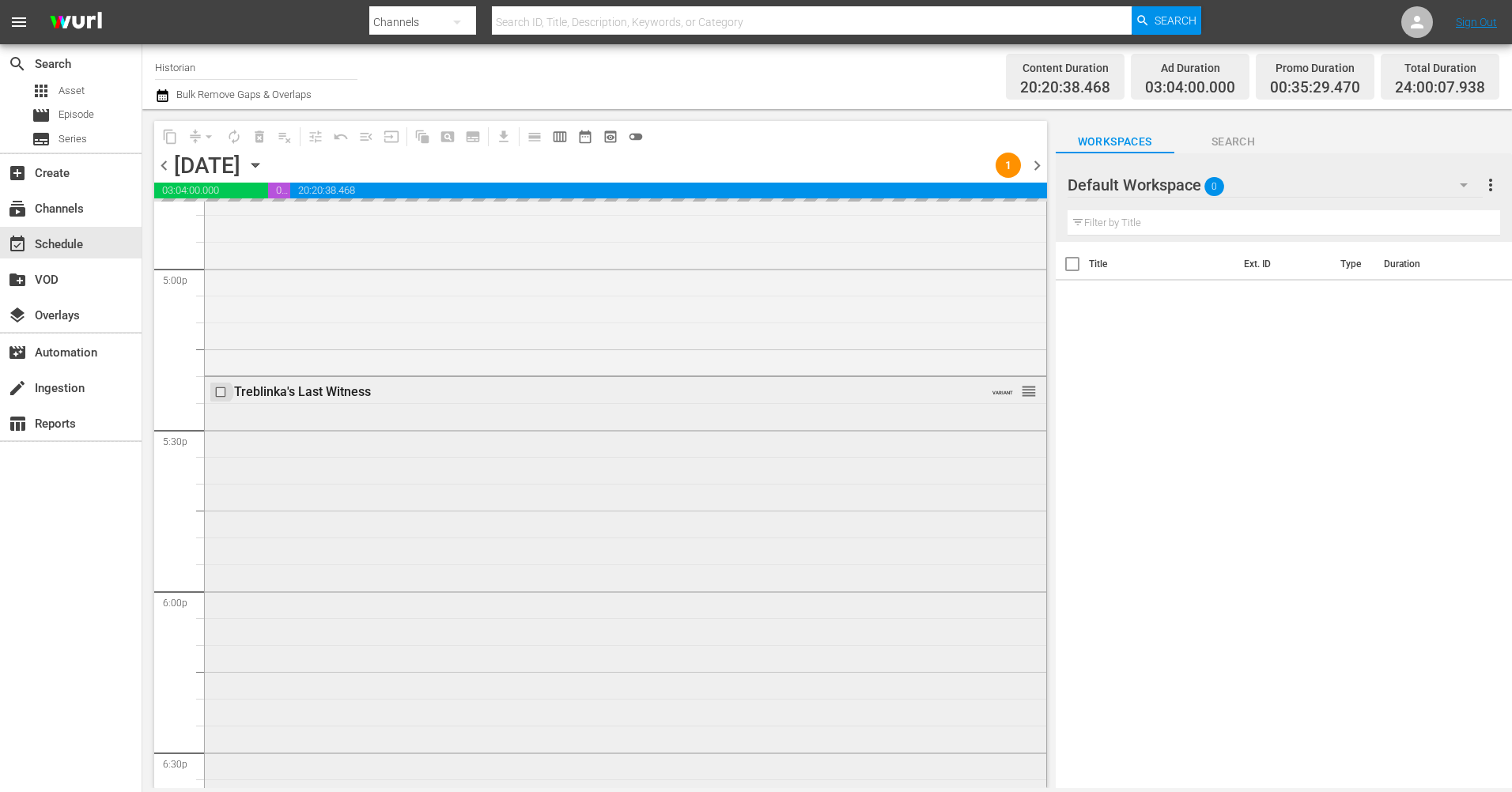
click at [219, 390] on input "checkbox" at bounding box center [223, 393] width 17 height 13
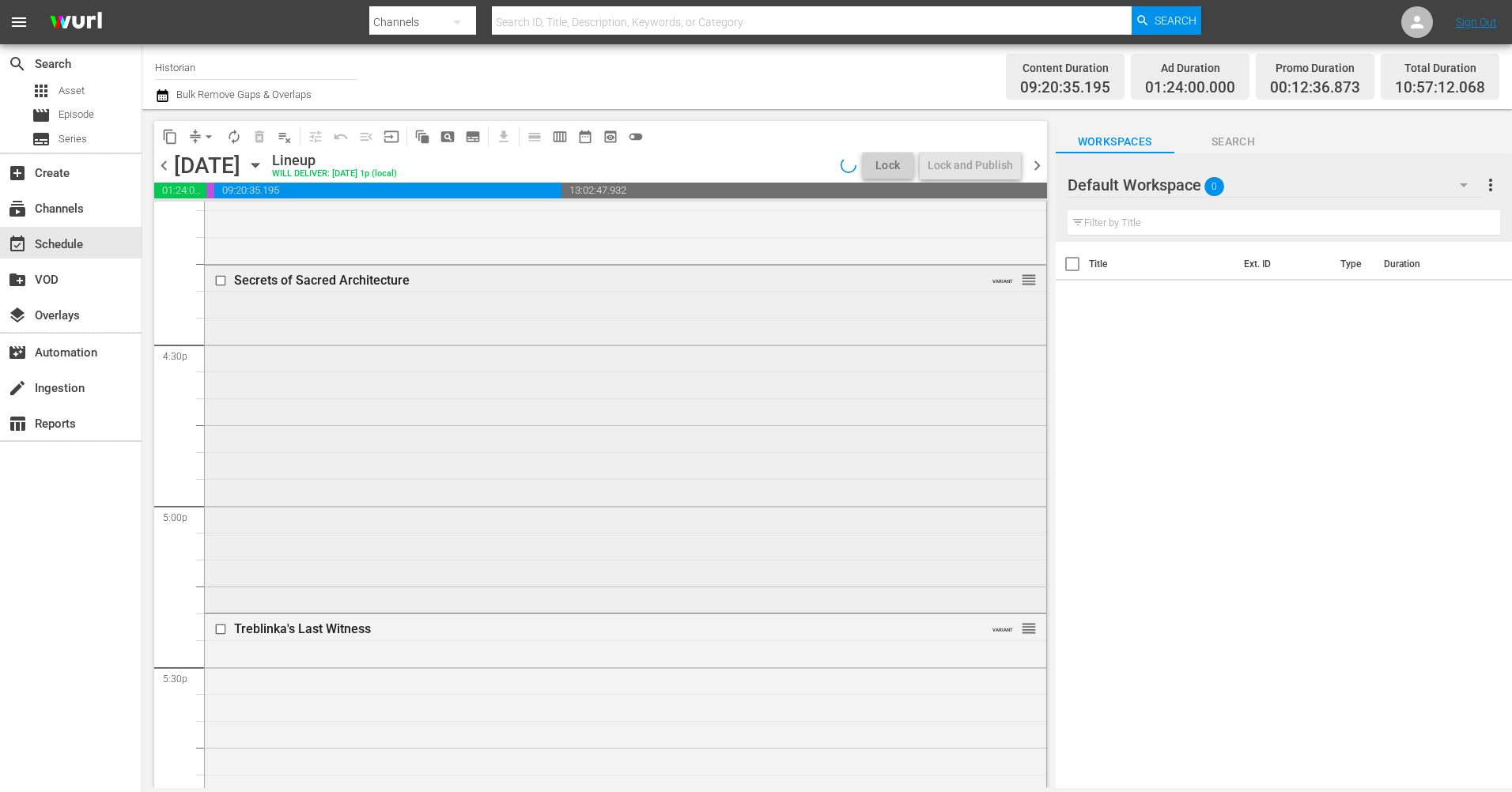
scroll to position [5207, 0]
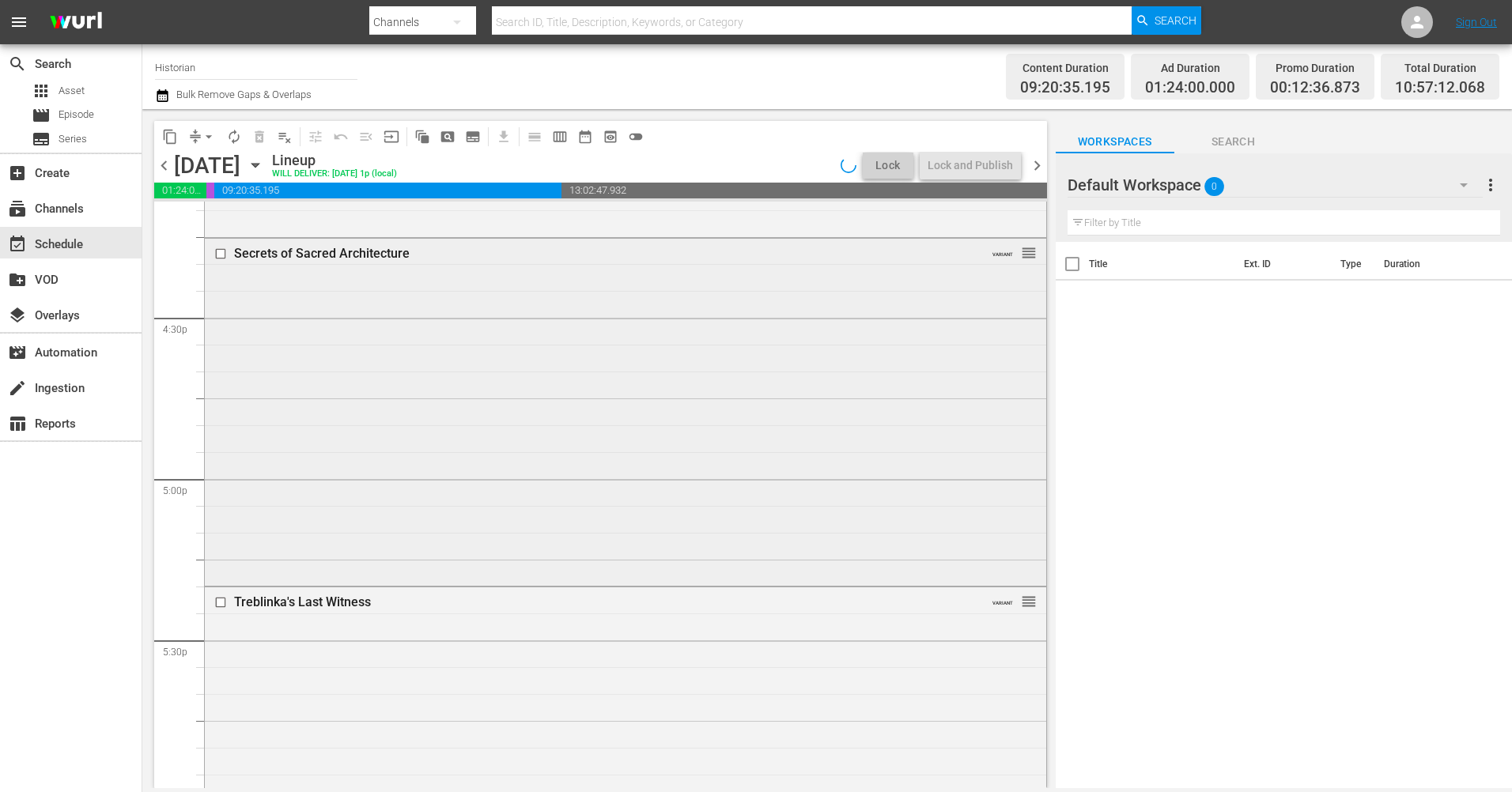
click at [217, 252] on input "checkbox" at bounding box center [223, 254] width 17 height 13
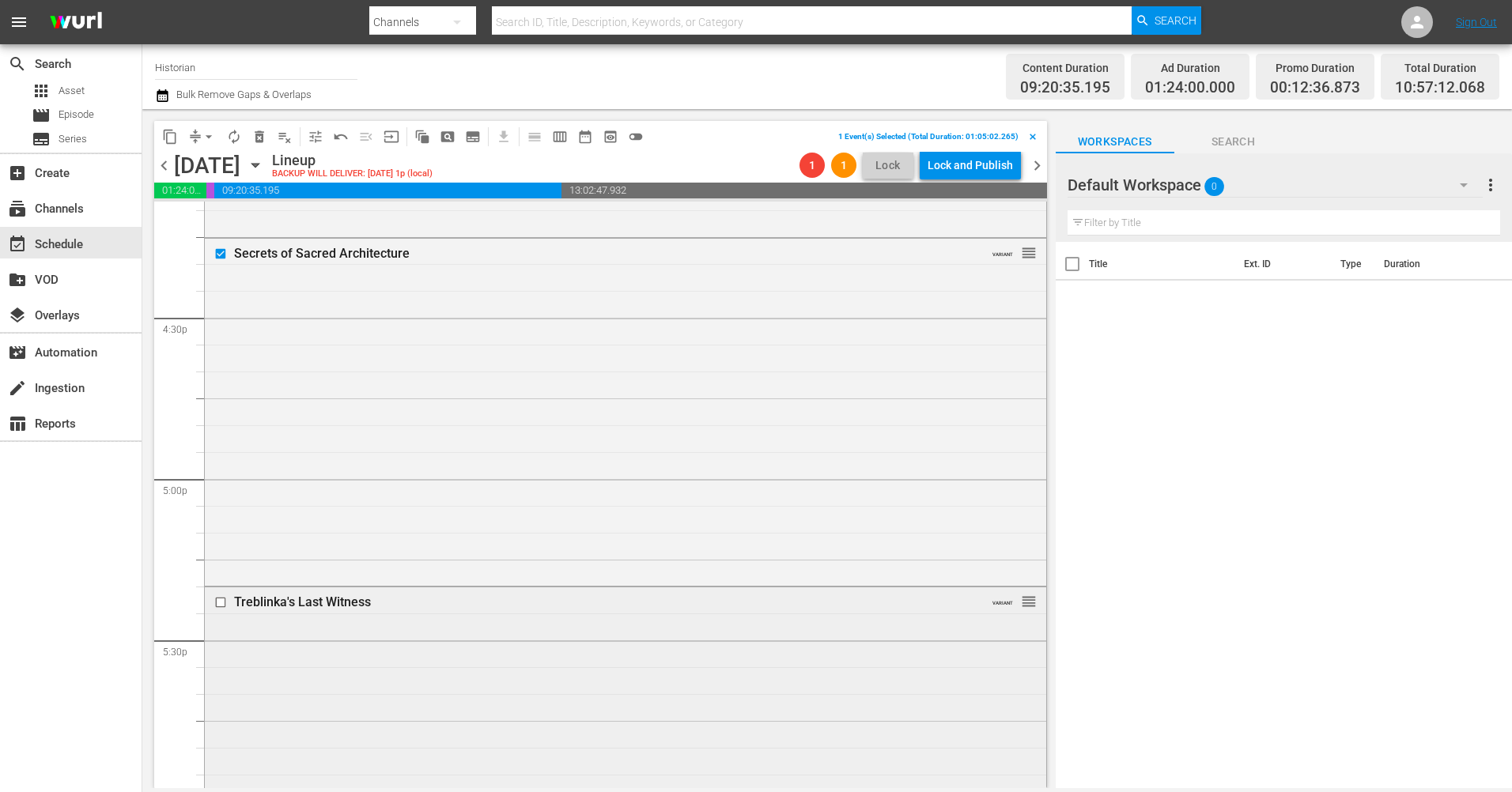
click at [219, 604] on input "checkbox" at bounding box center [223, 603] width 17 height 13
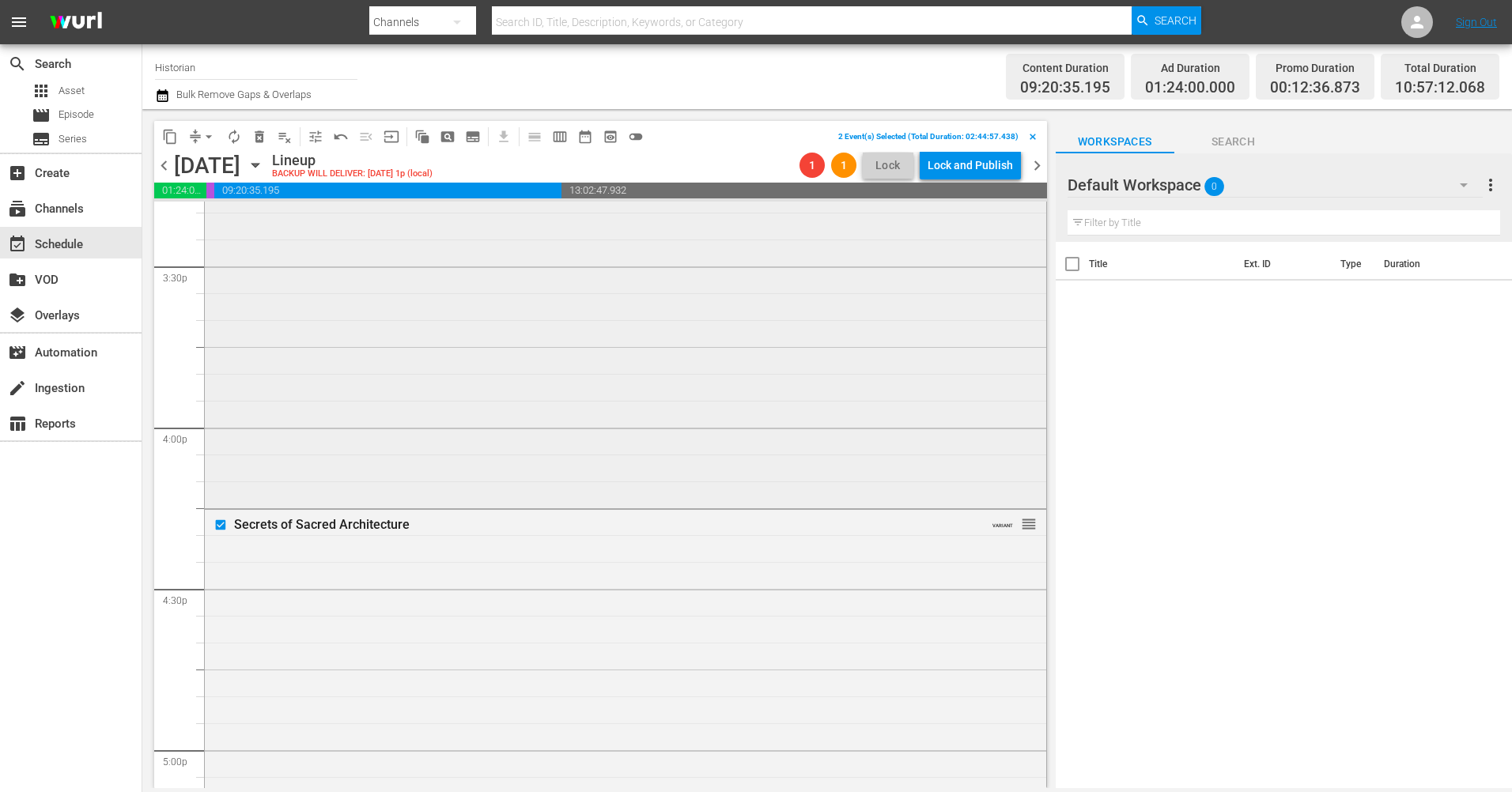
scroll to position [4811, 0]
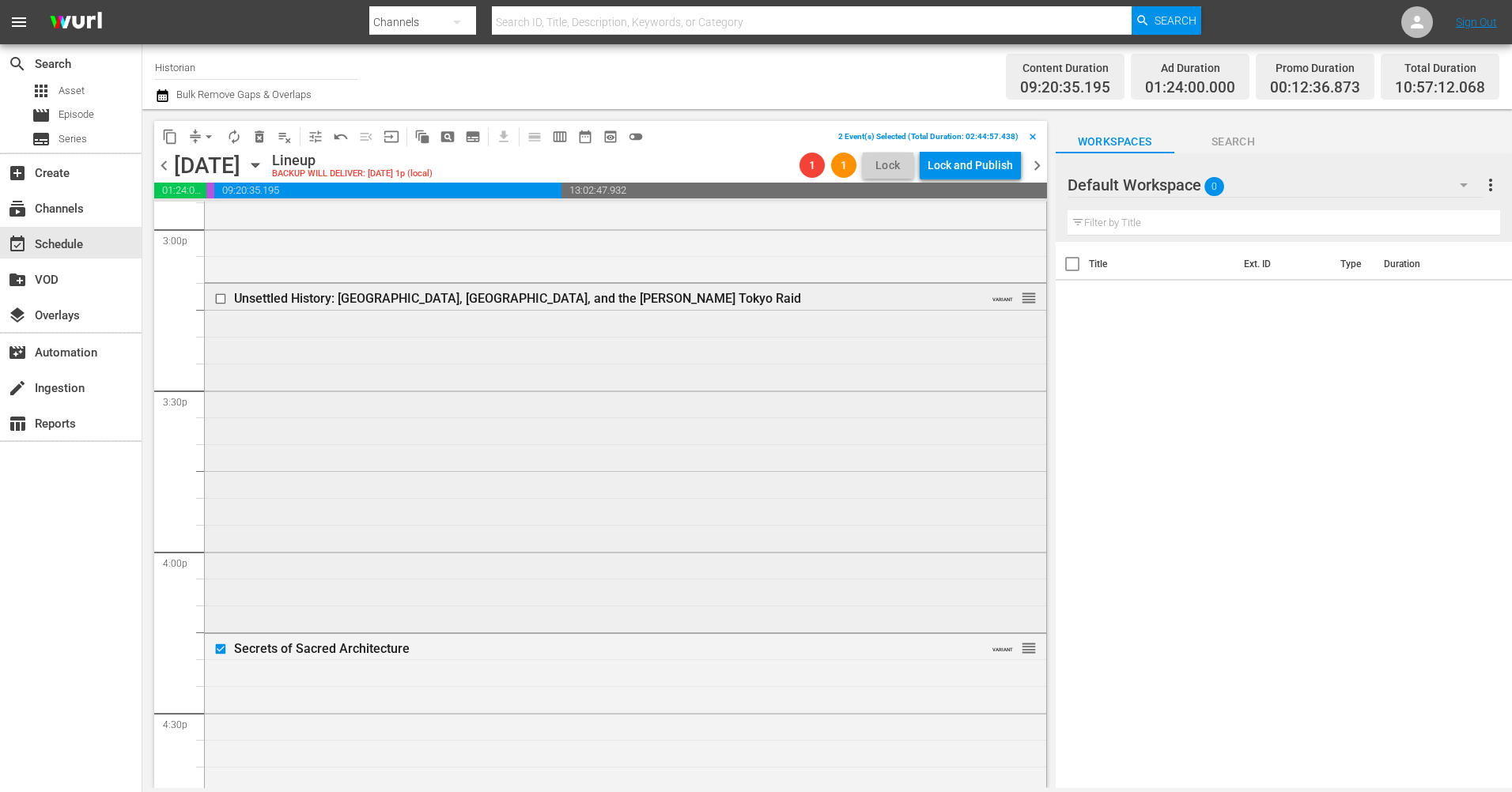
click at [221, 301] on input "checkbox" at bounding box center [223, 299] width 17 height 13
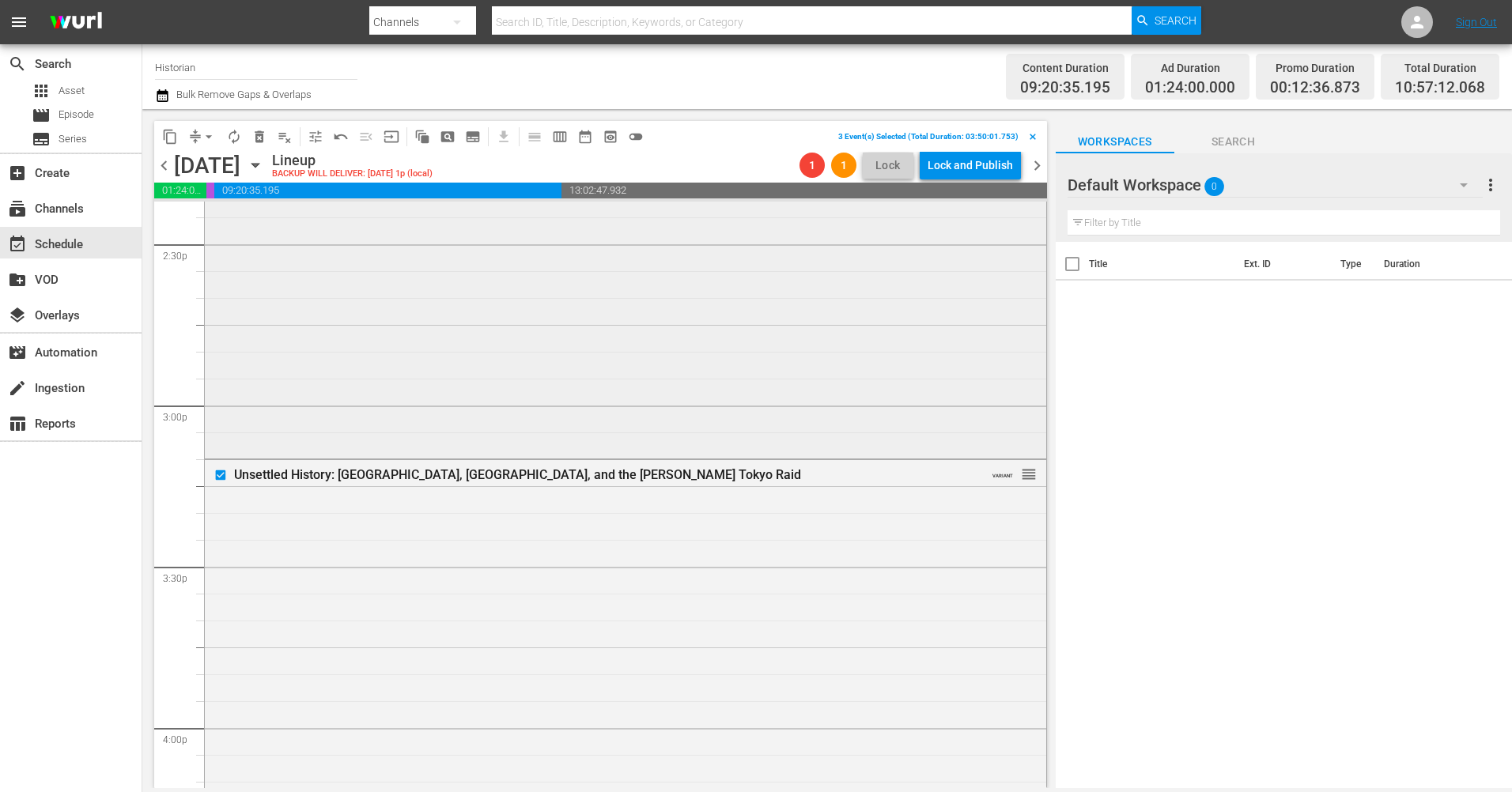
scroll to position [4415, 0]
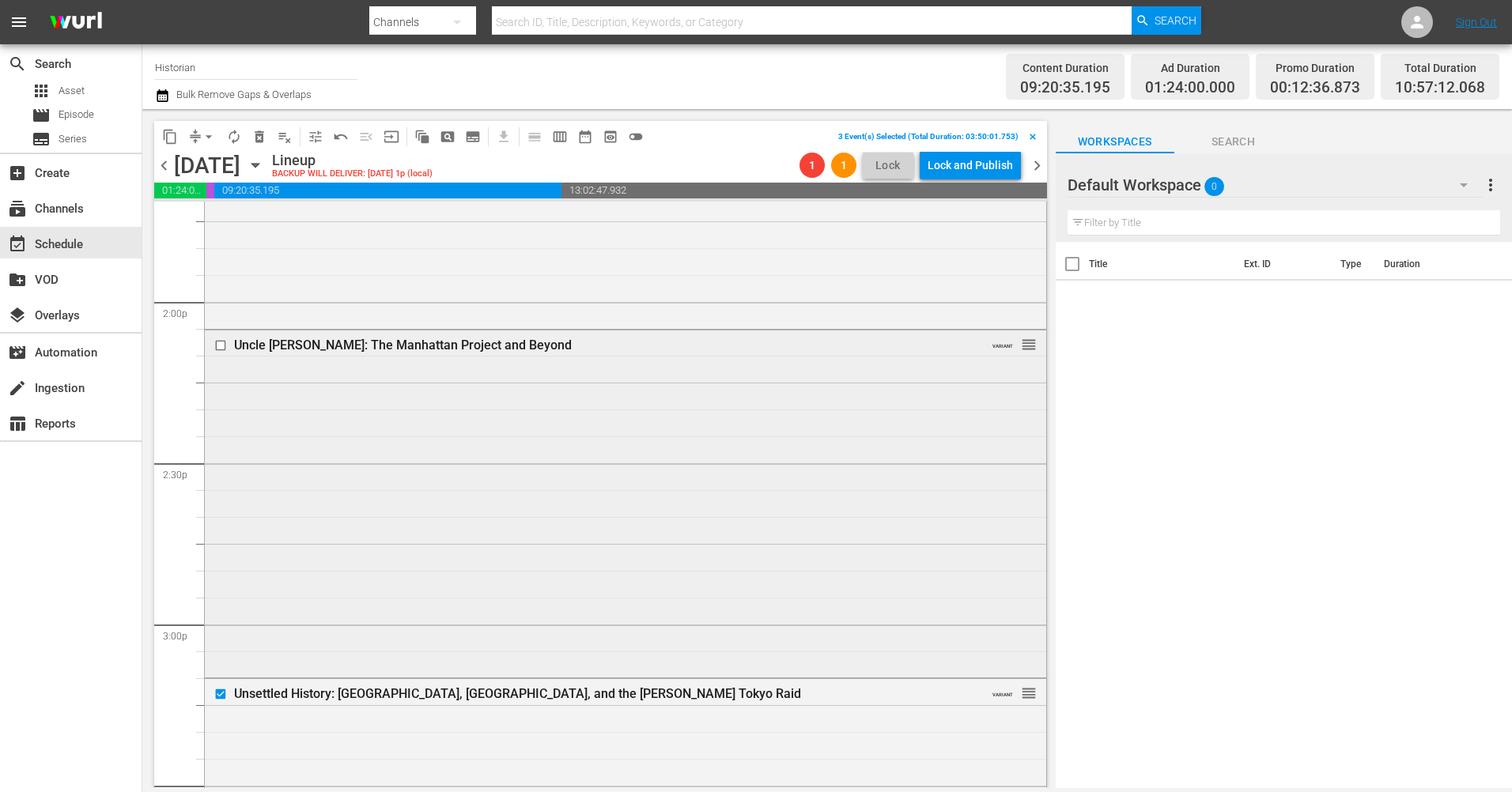
click at [220, 344] on input "checkbox" at bounding box center [223, 345] width 17 height 13
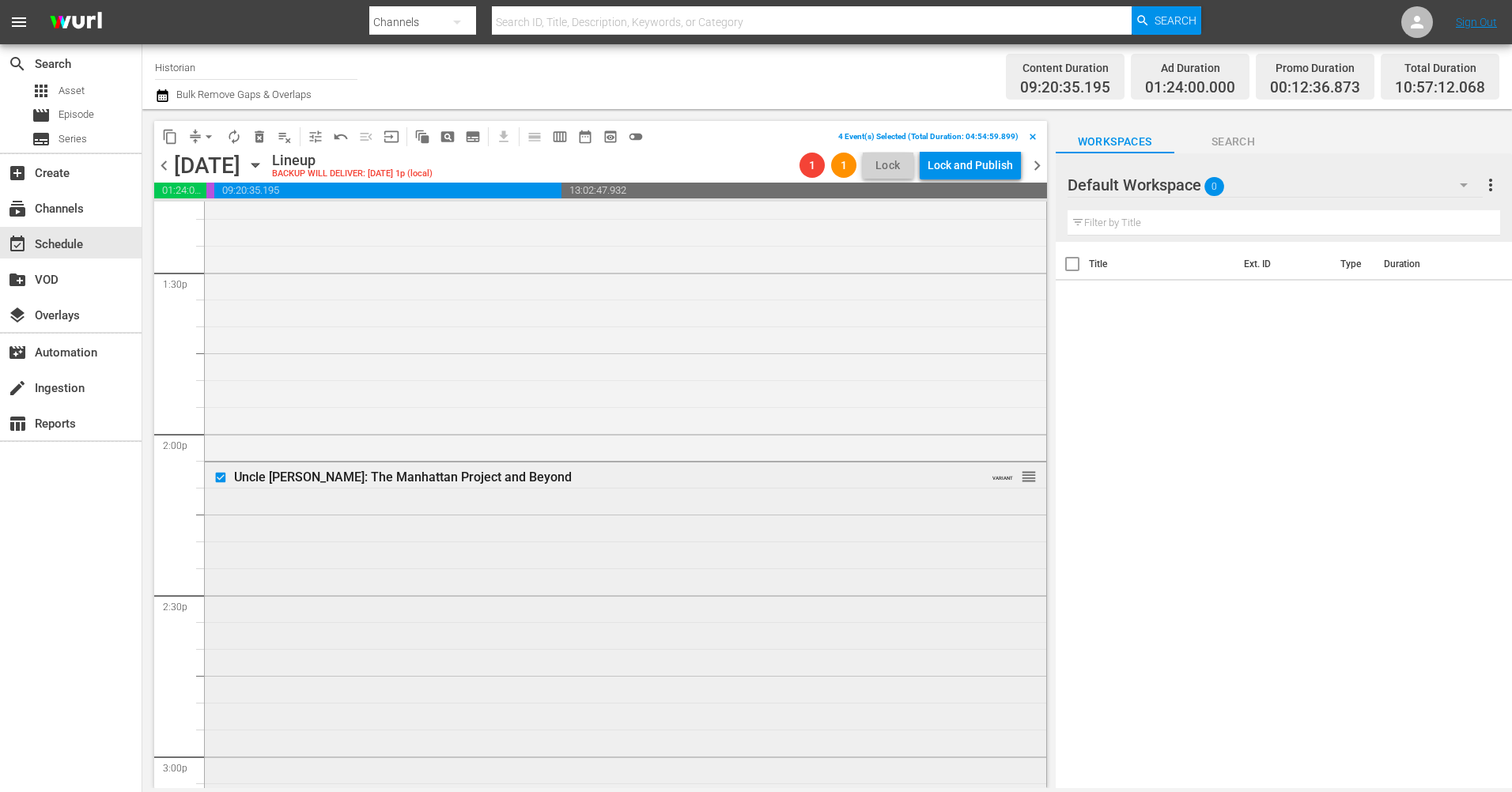
scroll to position [4100, 0]
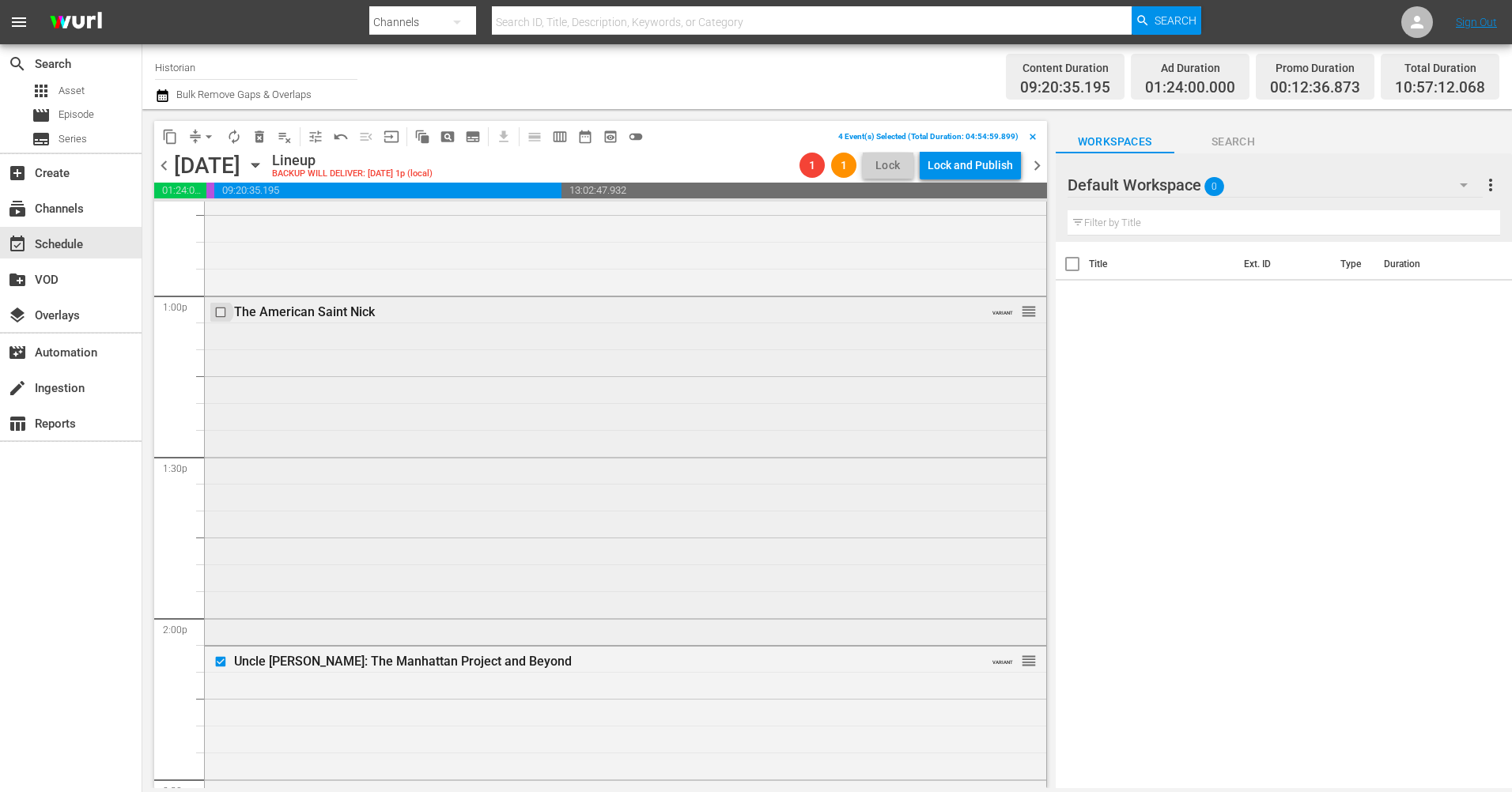
click at [219, 309] on input "checkbox" at bounding box center [223, 312] width 17 height 13
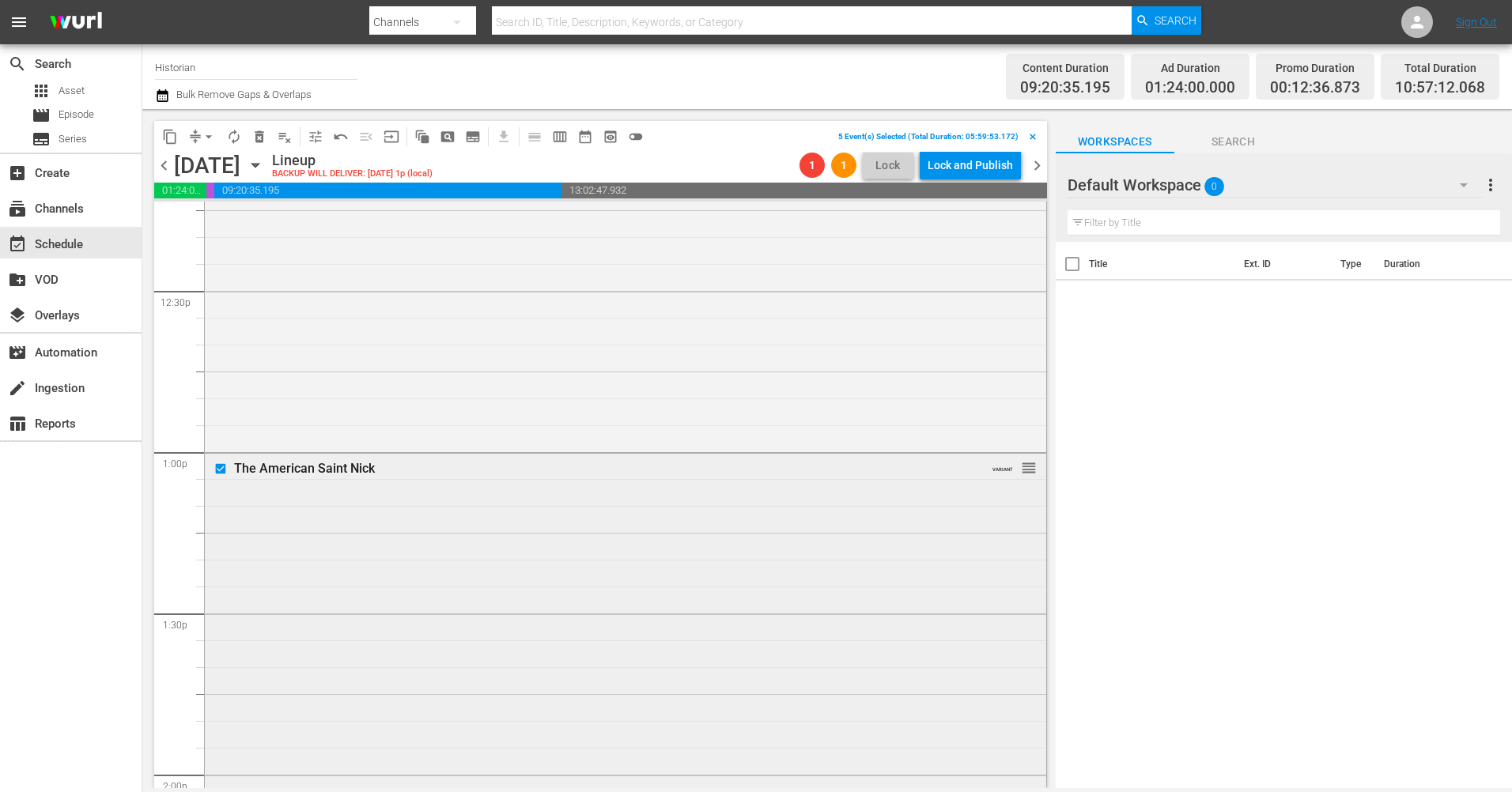
scroll to position [3704, 0]
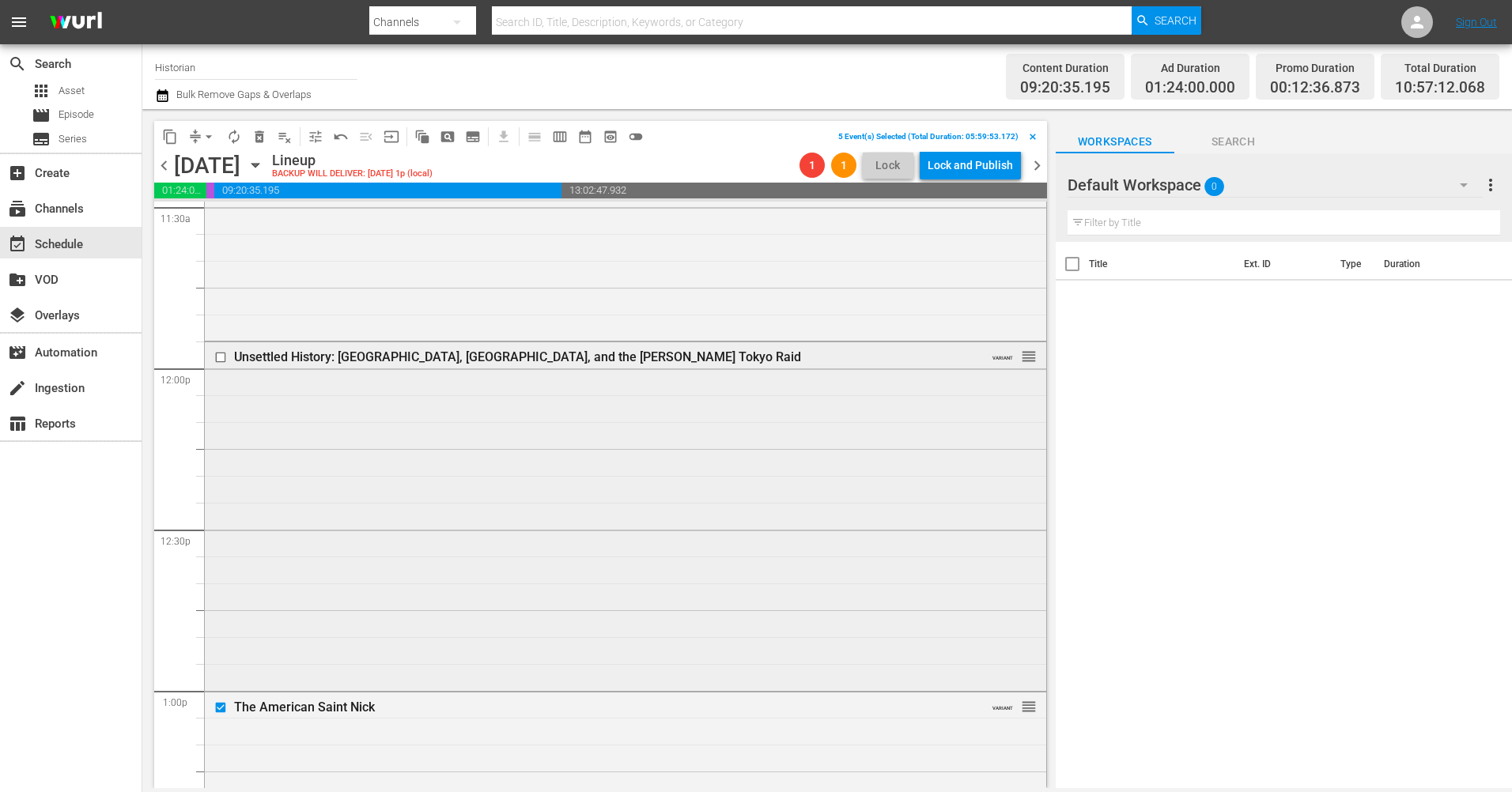
click at [224, 360] on input "checkbox" at bounding box center [223, 357] width 17 height 13
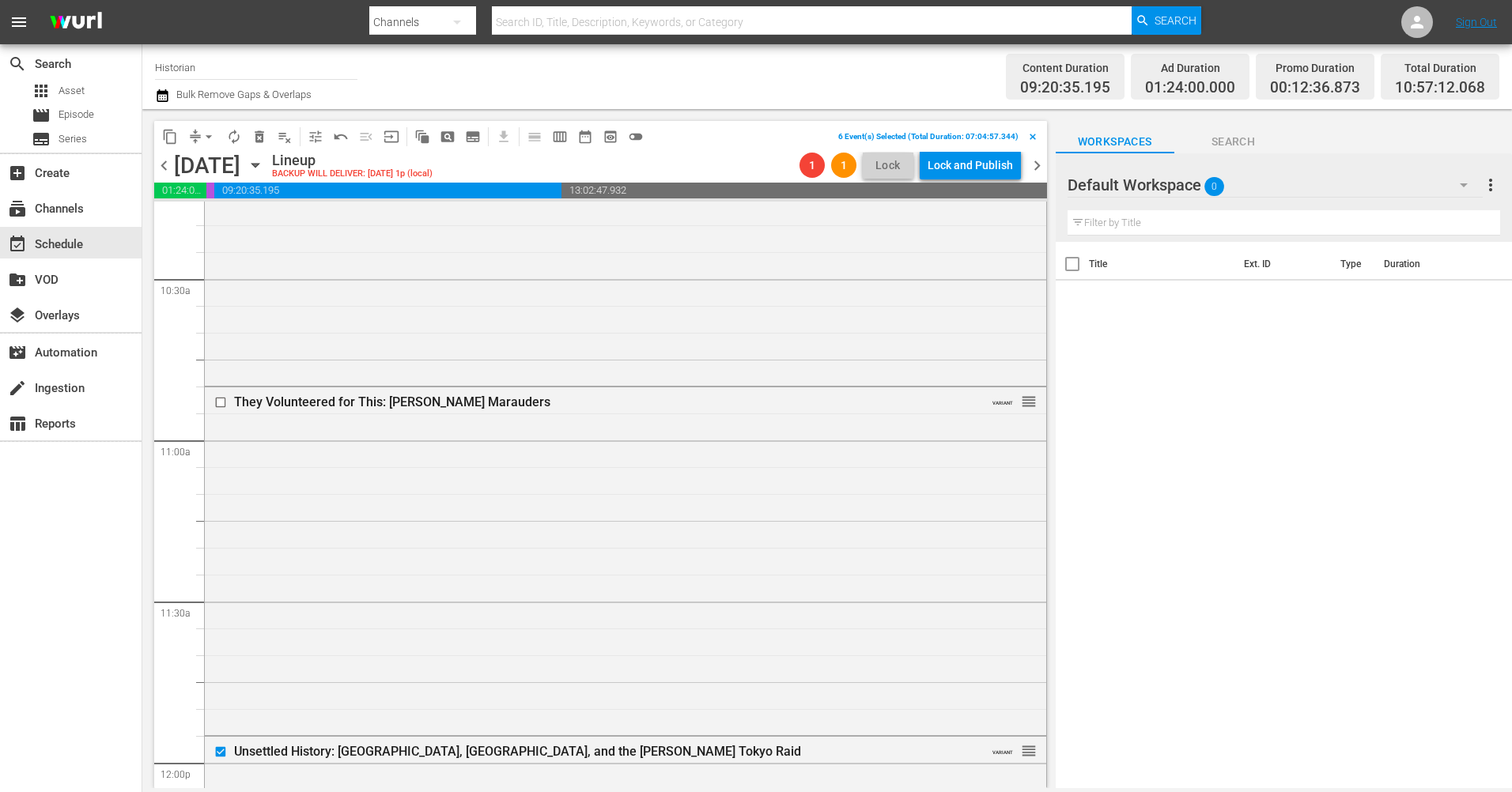
scroll to position [3309, 0]
click at [222, 404] on input "checkbox" at bounding box center [223, 403] width 17 height 13
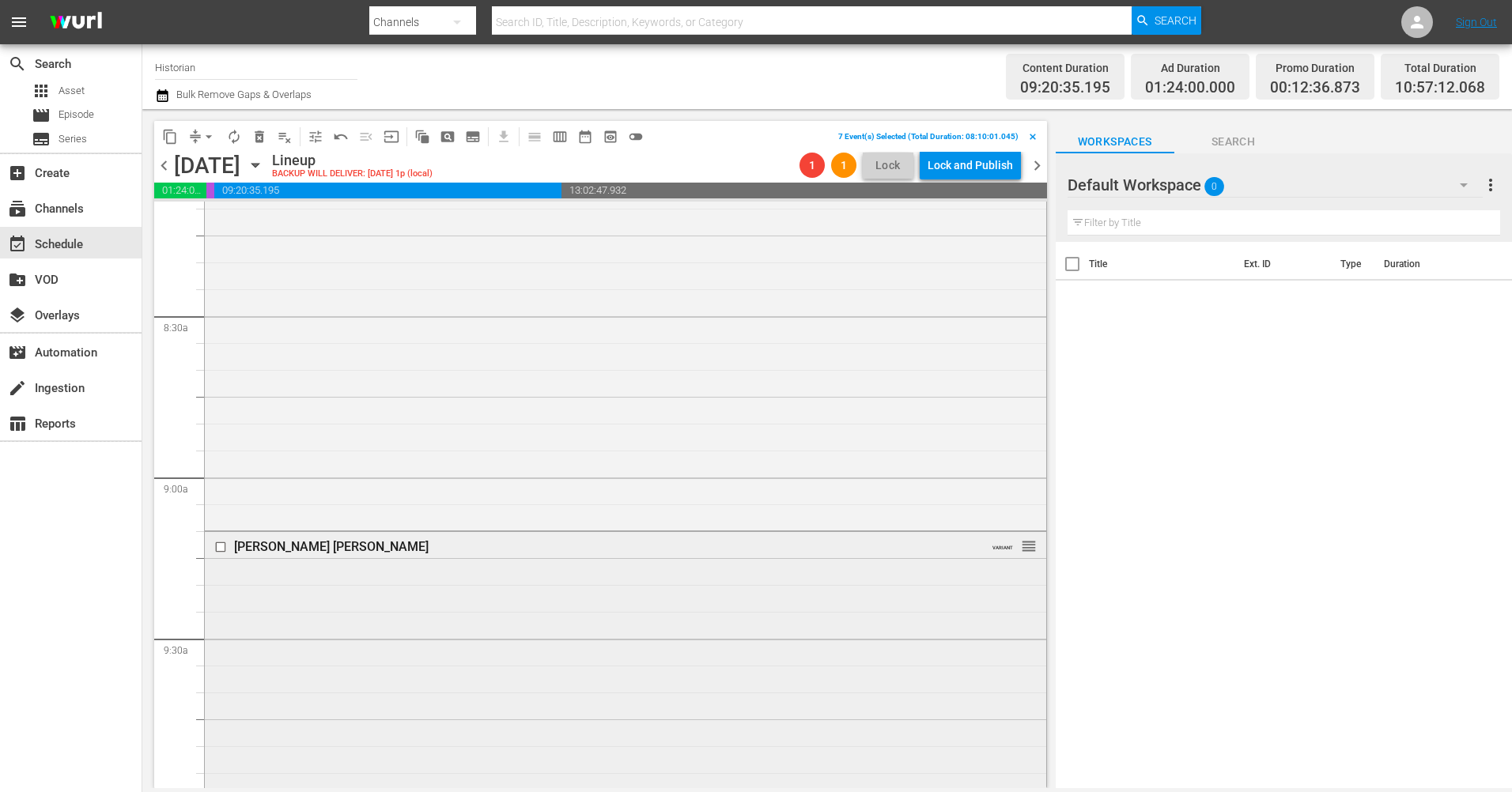
scroll to position [2597, 0]
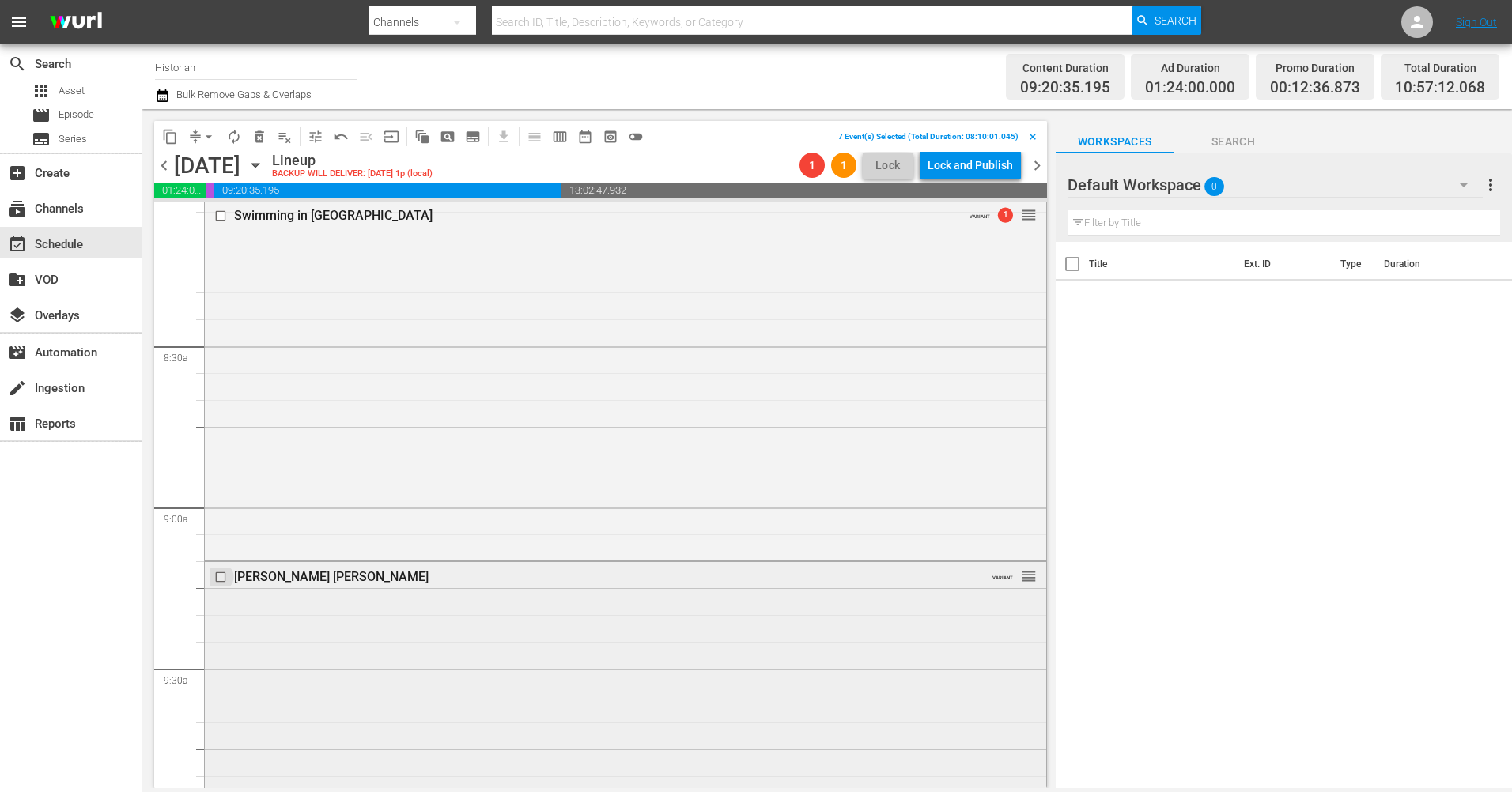
click at [219, 573] on input "checkbox" at bounding box center [223, 578] width 17 height 13
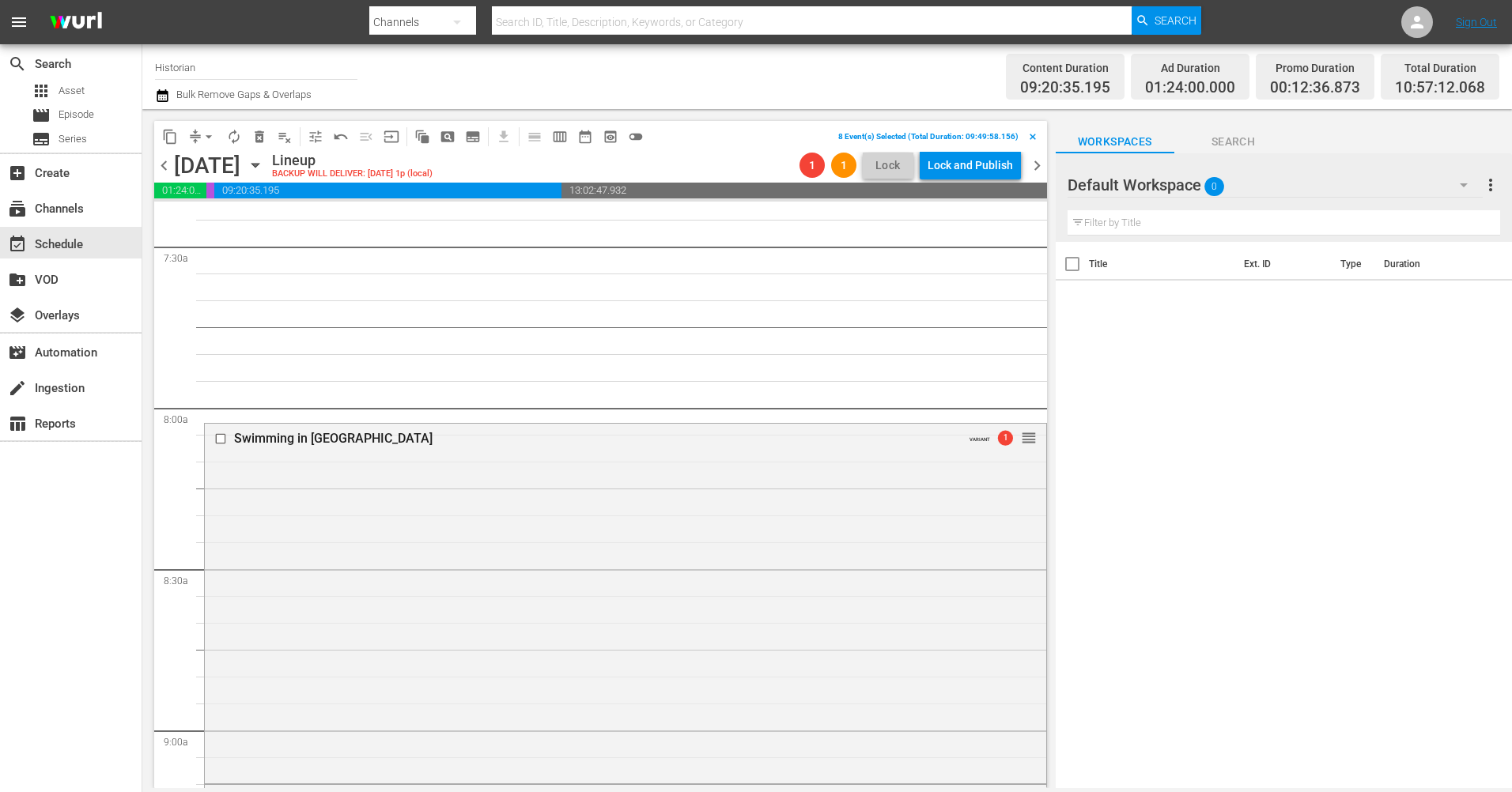
scroll to position [2360, 0]
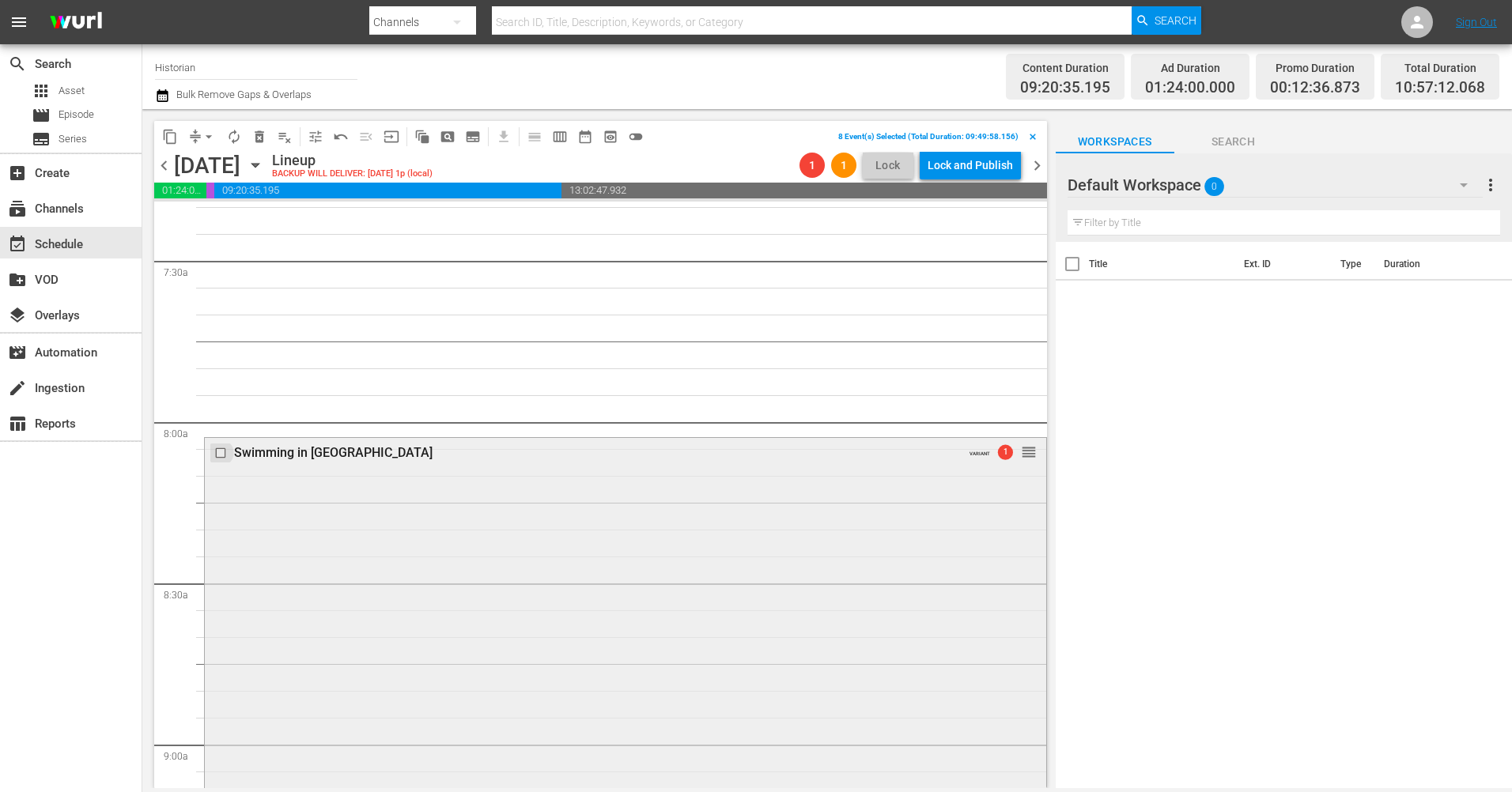
click at [217, 452] on input "checkbox" at bounding box center [223, 453] width 17 height 13
click at [258, 141] on span "delete_forever_outlined" at bounding box center [259, 136] width 16 height 16
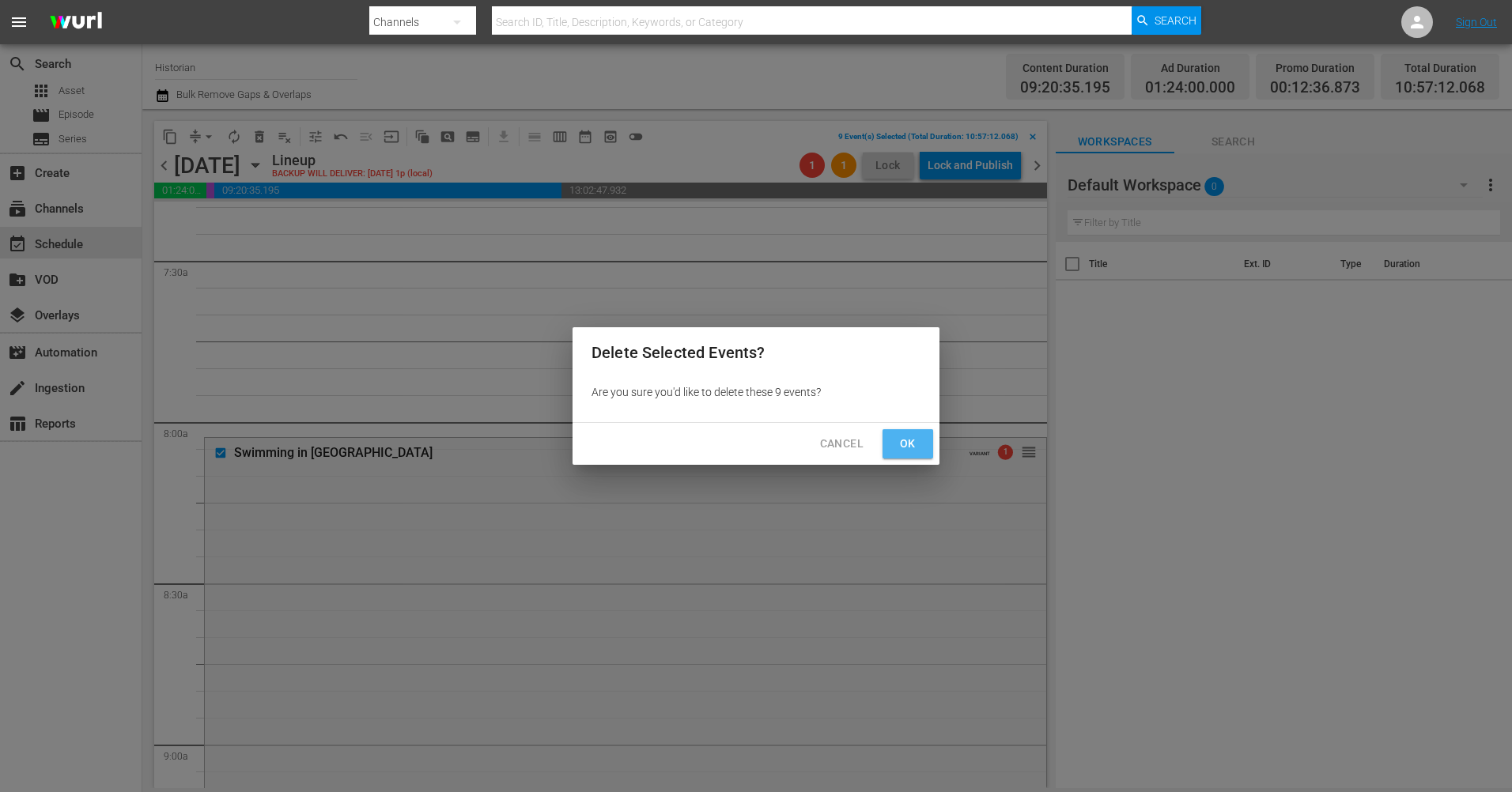
click at [901, 445] on span "Ok" at bounding box center [908, 444] width 25 height 20
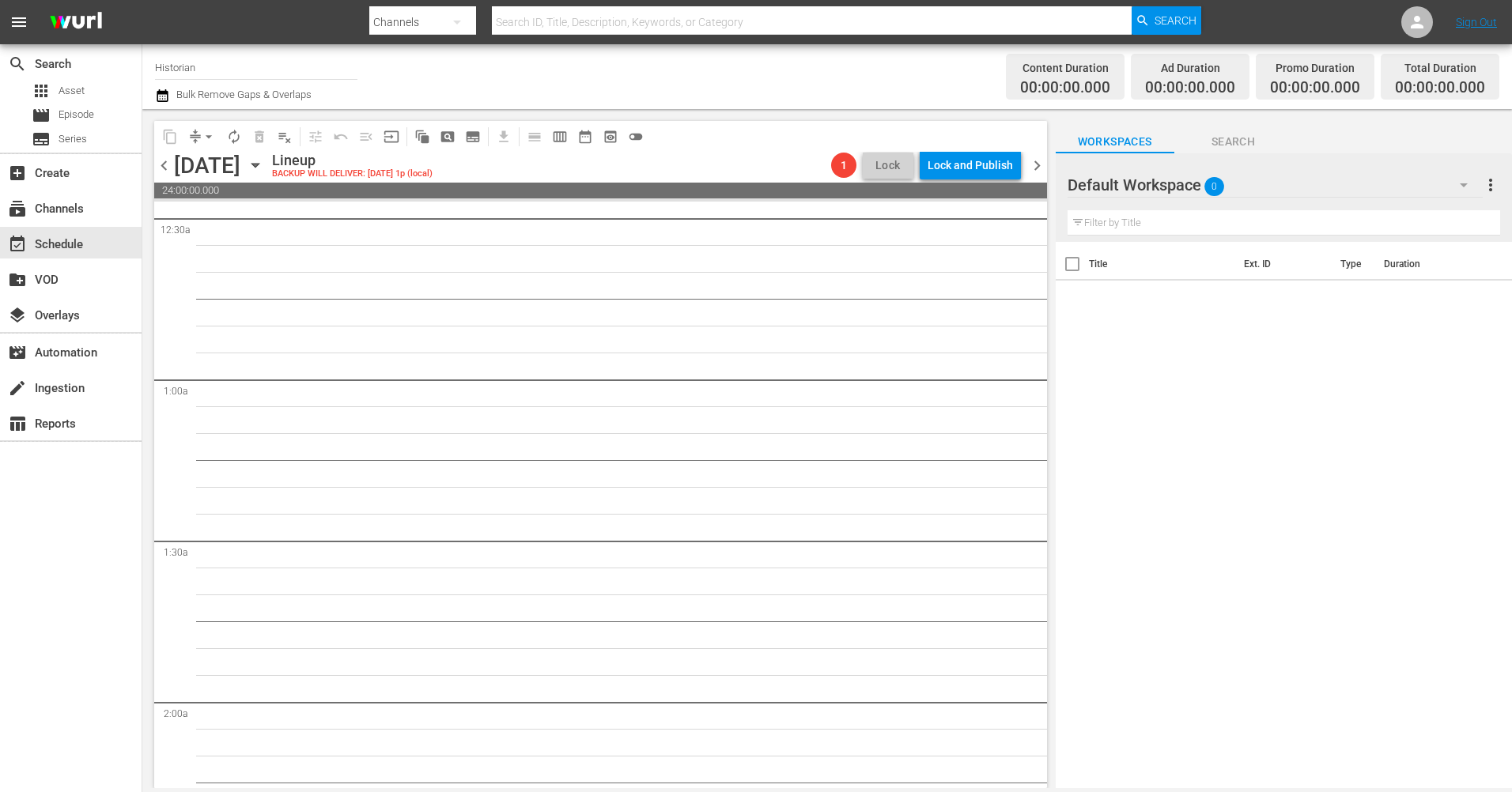
scroll to position [0, 0]
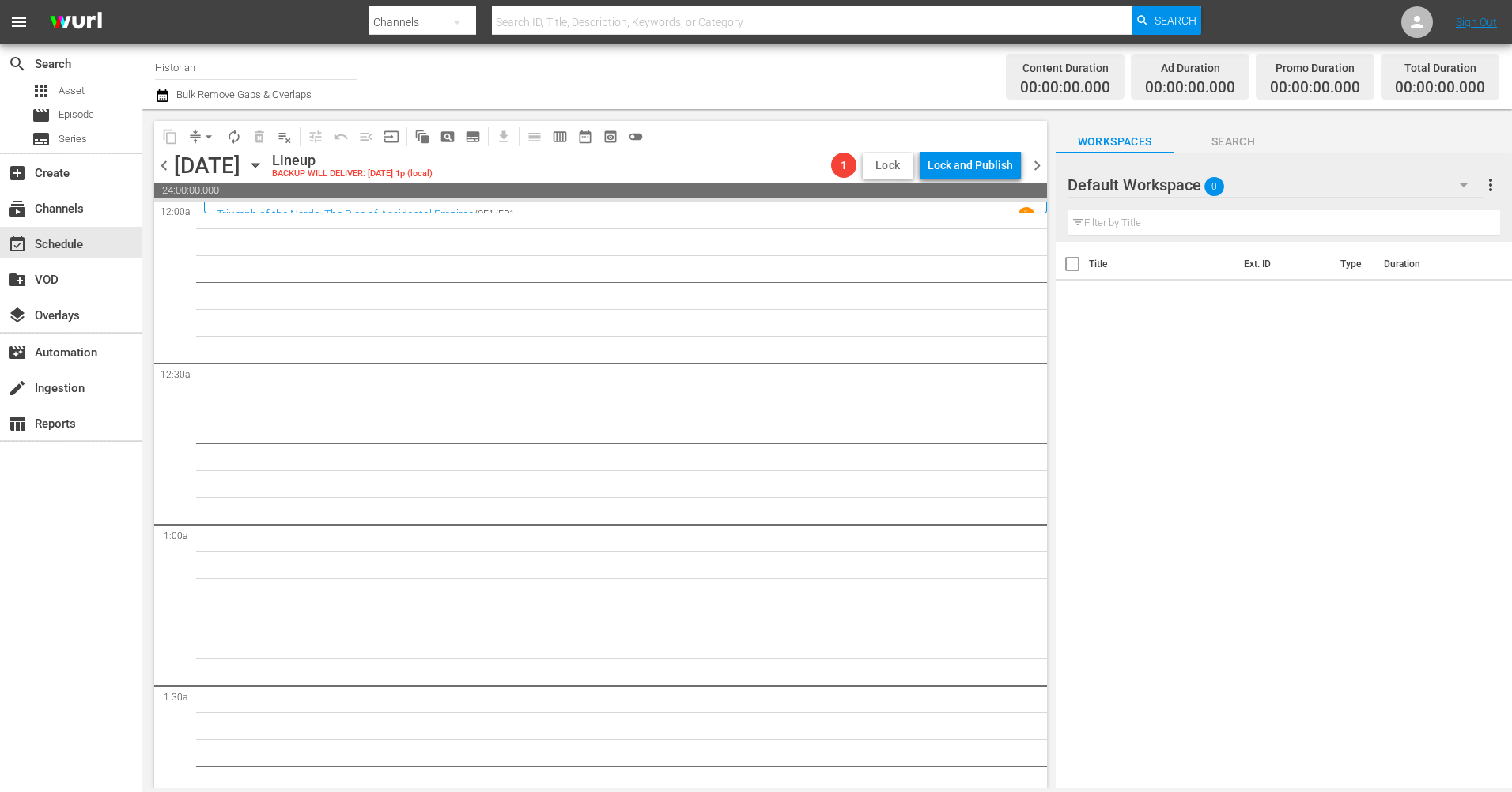
click at [887, 154] on button "Lock" at bounding box center [887, 165] width 50 height 26
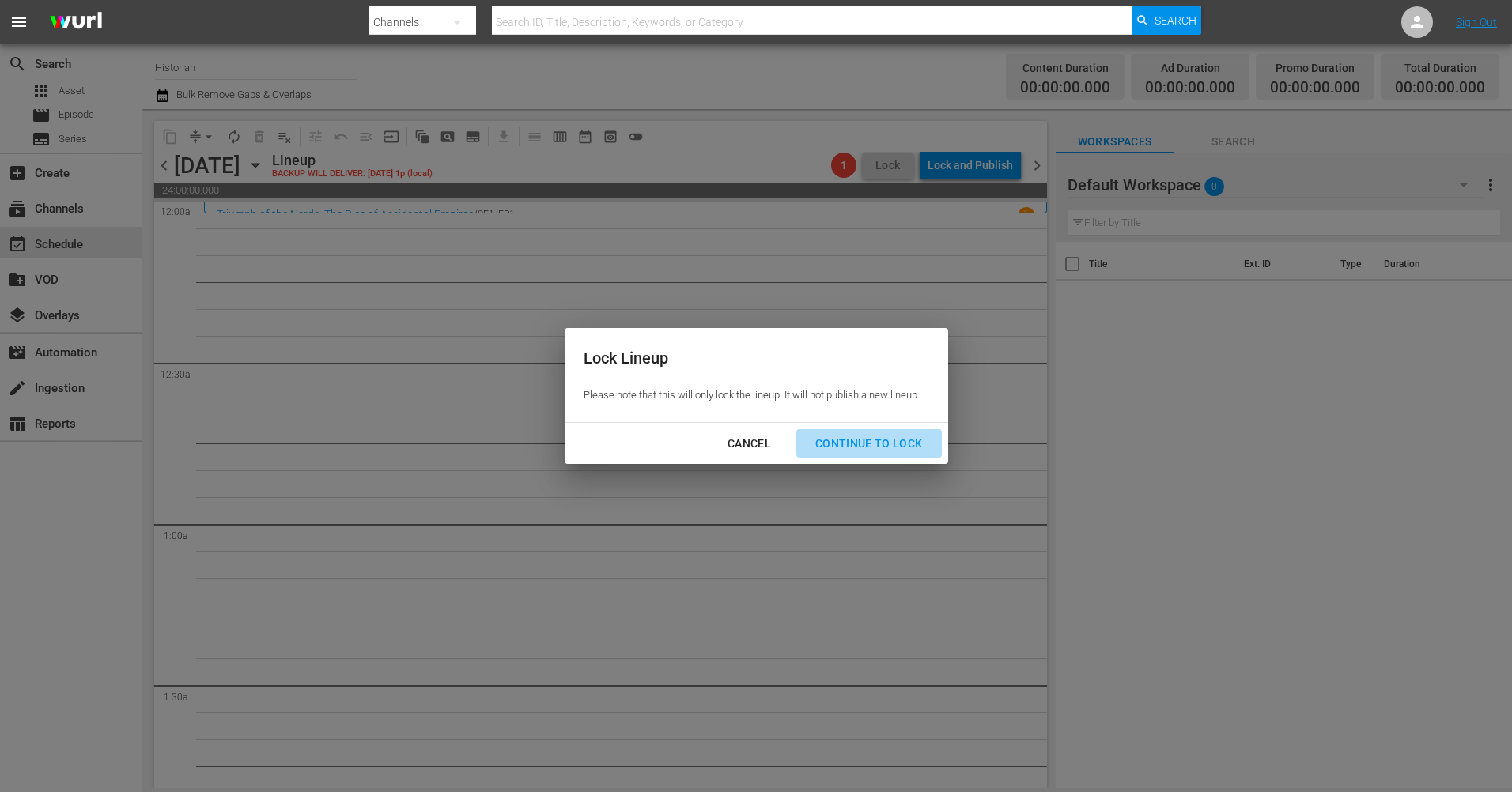
click at [874, 444] on div "Continue to lock" at bounding box center [869, 444] width 133 height 20
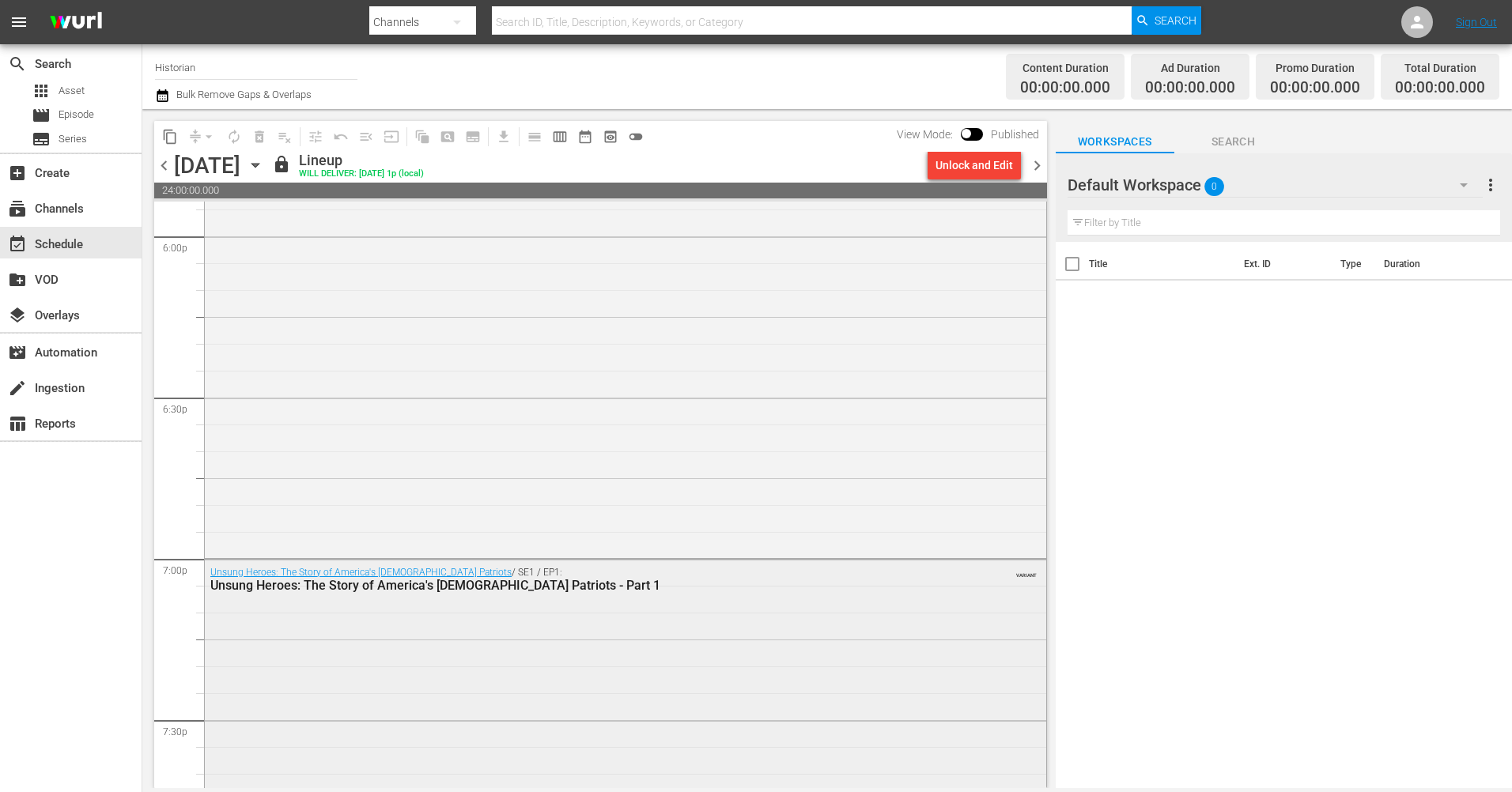
scroll to position [6404, 0]
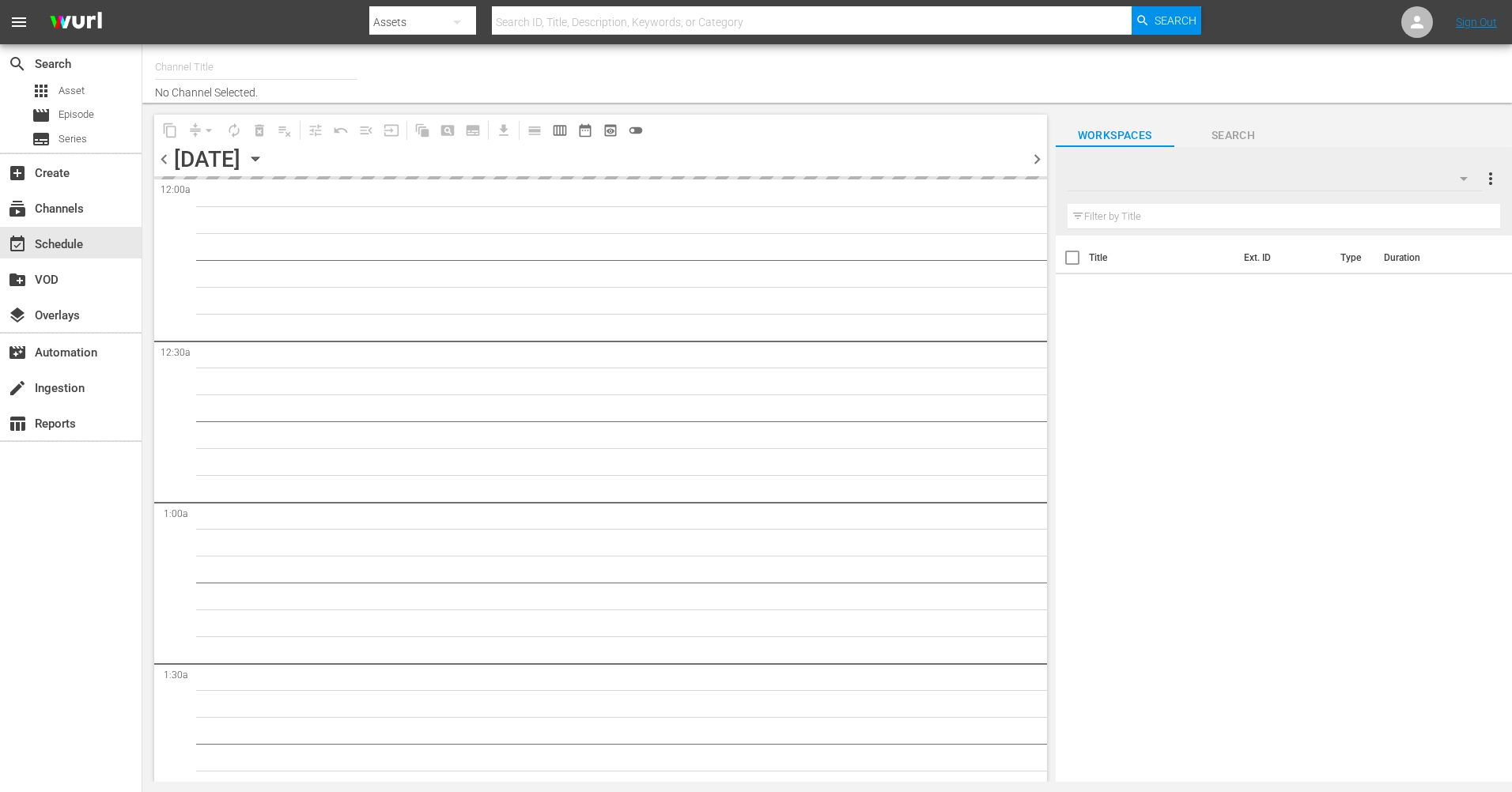
type input "Historian (1908)"
